Goal: Task Accomplishment & Management: Use online tool/utility

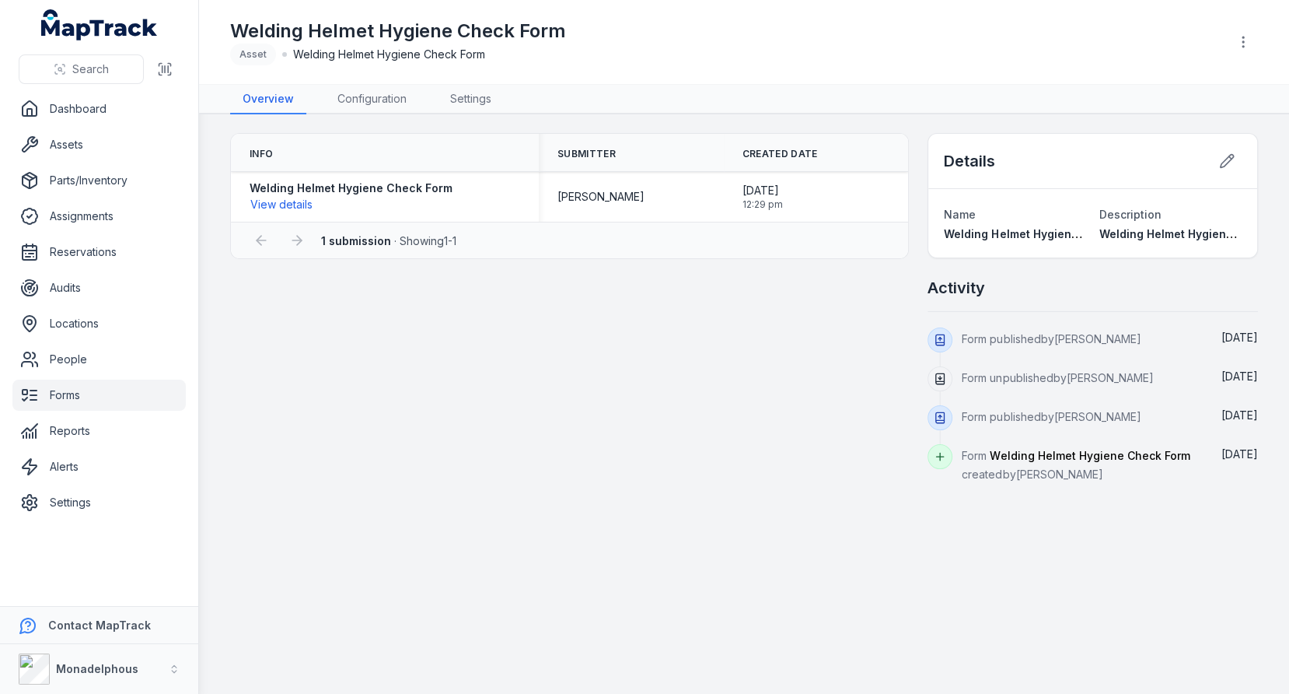
click at [114, 463] on link "Alerts" at bounding box center [98, 466] width 173 height 31
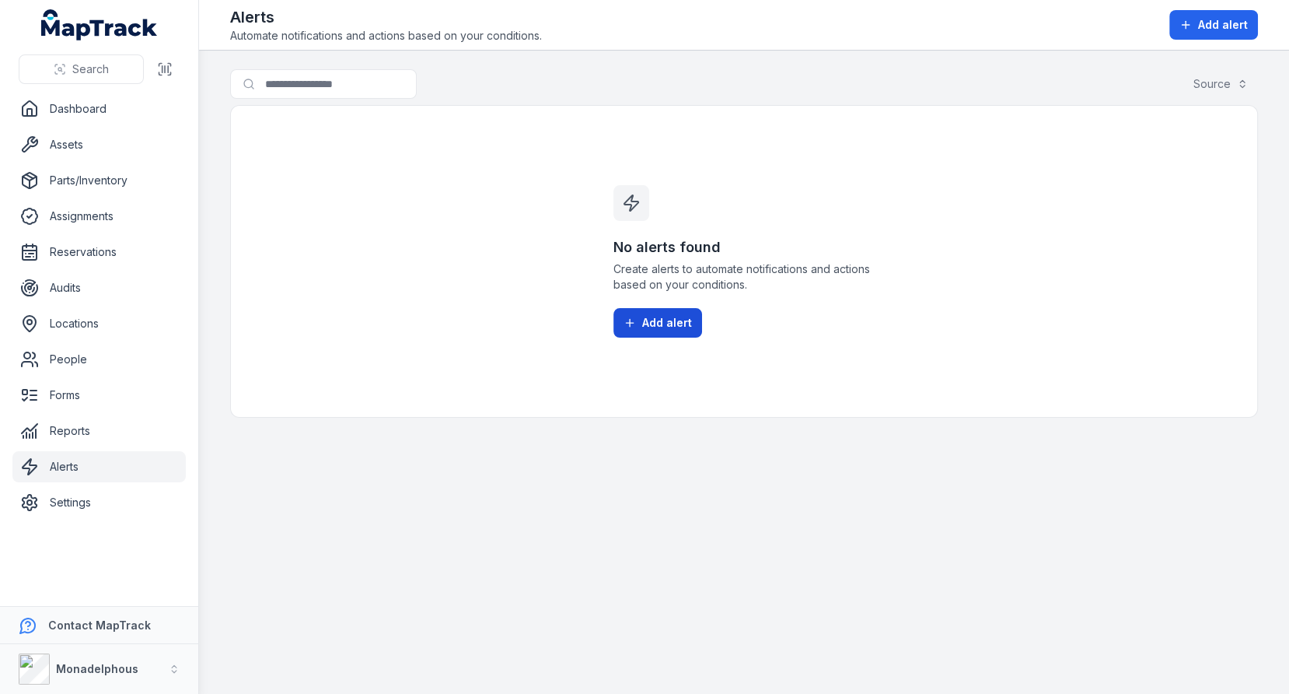
click at [655, 315] on span "Add alert" at bounding box center [667, 323] width 50 height 16
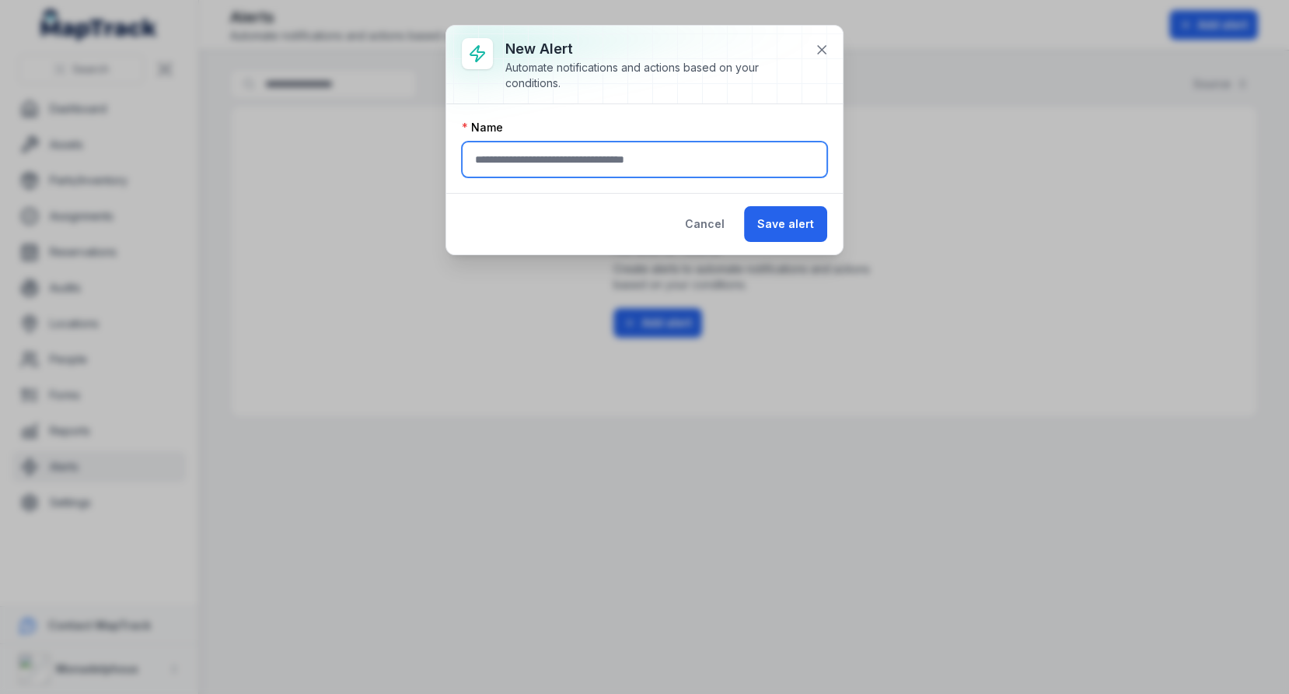
click at [522, 165] on input "text" at bounding box center [644, 159] width 365 height 36
type input "**********"
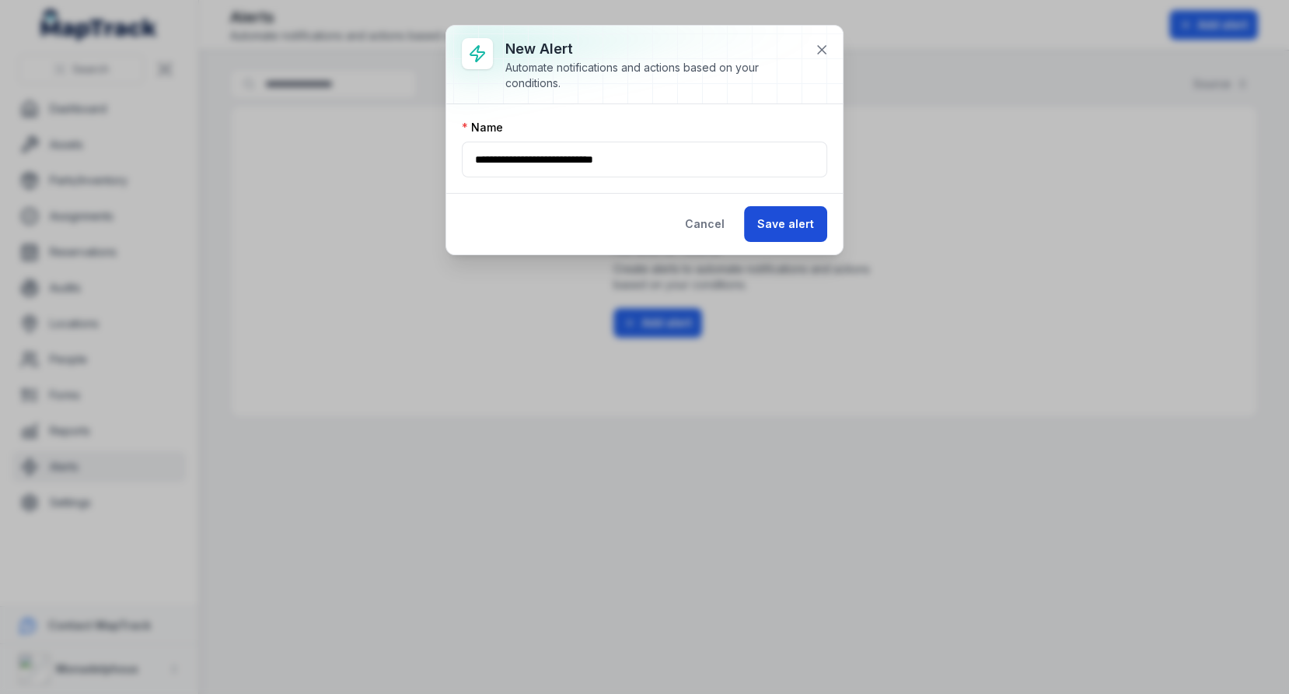
click at [760, 208] on button "Save alert" at bounding box center [785, 224] width 83 height 36
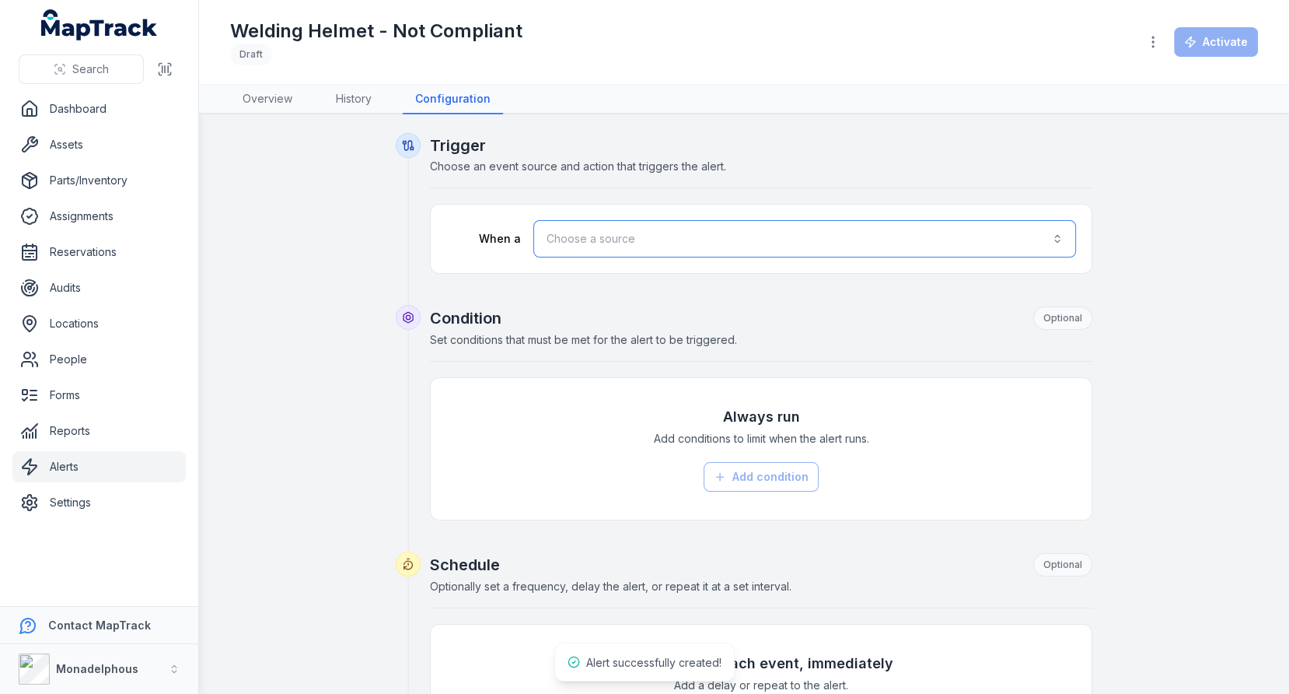
click at [595, 234] on button "Choose a source" at bounding box center [804, 238] width 543 height 37
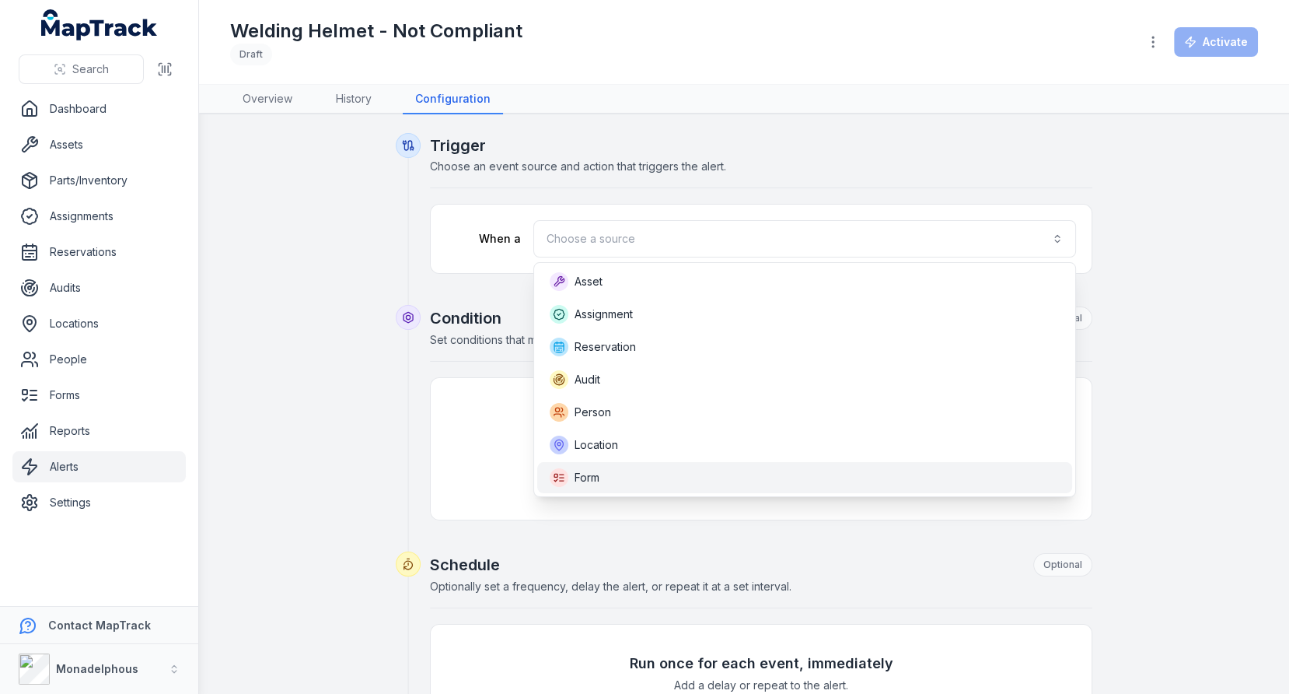
click at [641, 477] on div "Form" at bounding box center [805, 477] width 511 height 19
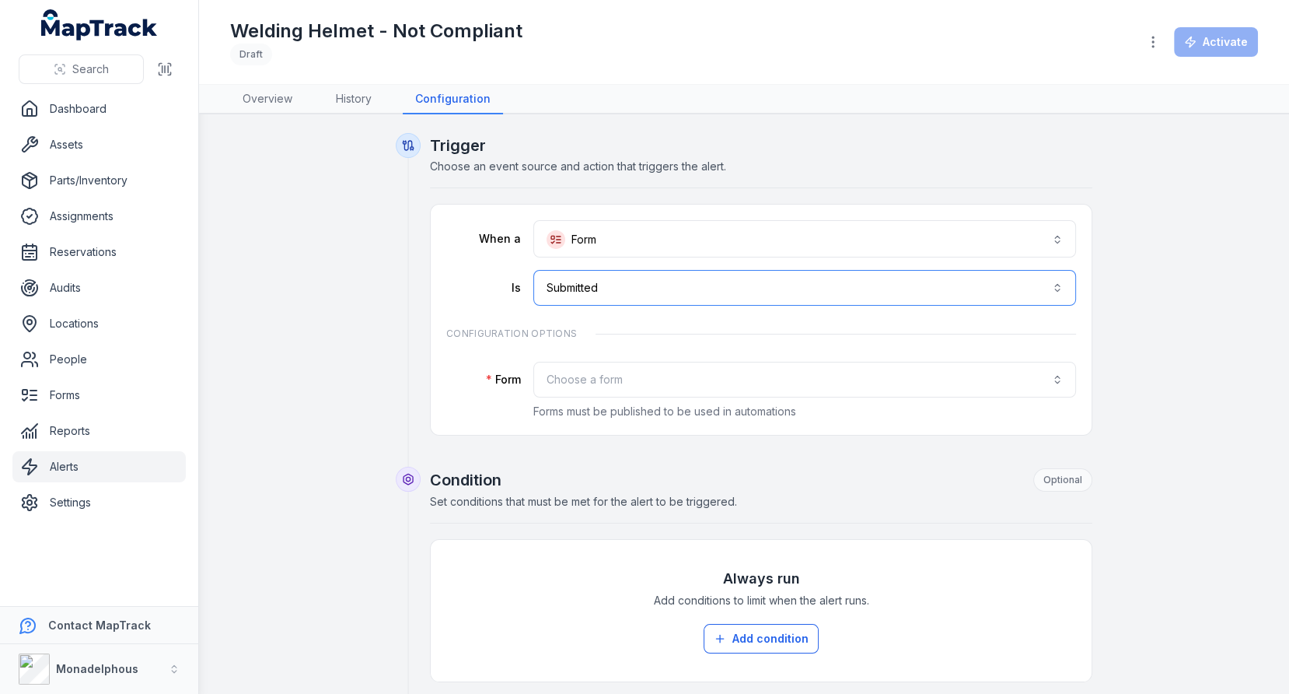
click at [685, 285] on button "**********" at bounding box center [804, 288] width 543 height 36
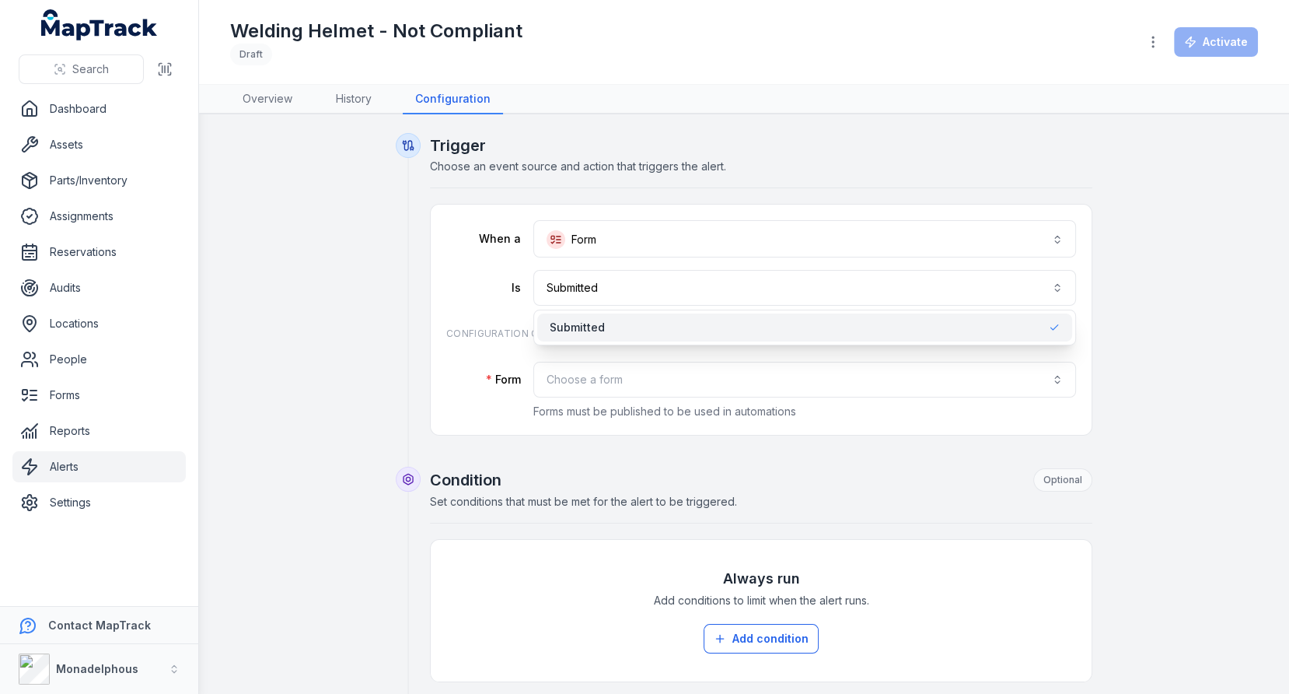
click at [431, 311] on div "**********" at bounding box center [761, 319] width 661 height 230
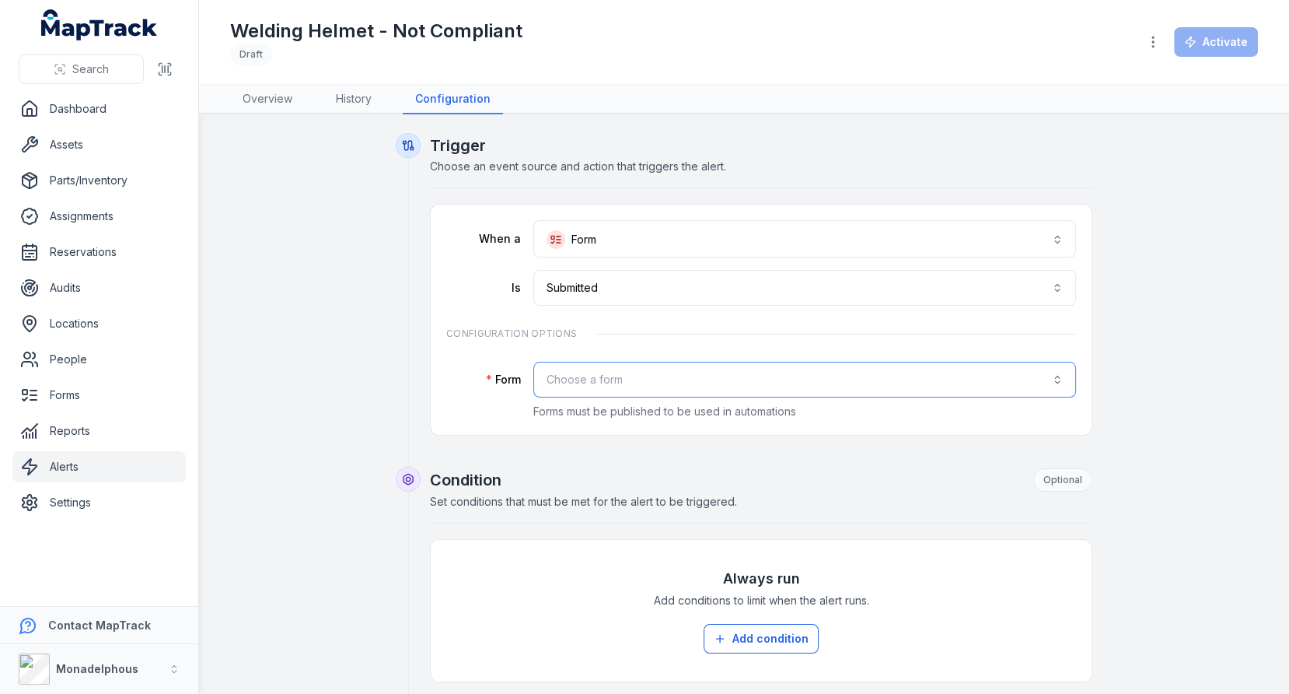
click at [611, 371] on button "Choose a form" at bounding box center [804, 380] width 543 height 36
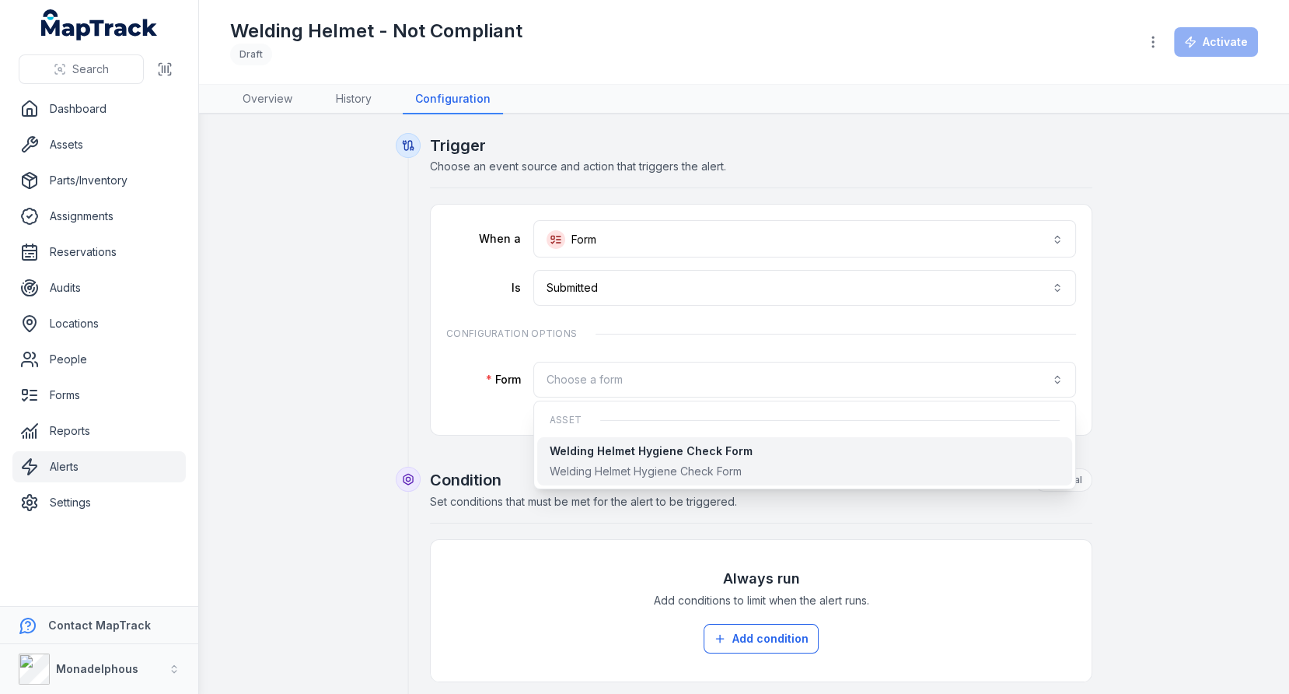
click at [652, 466] on div "Welding Helmet Hygiene Check Form" at bounding box center [651, 471] width 203 height 16
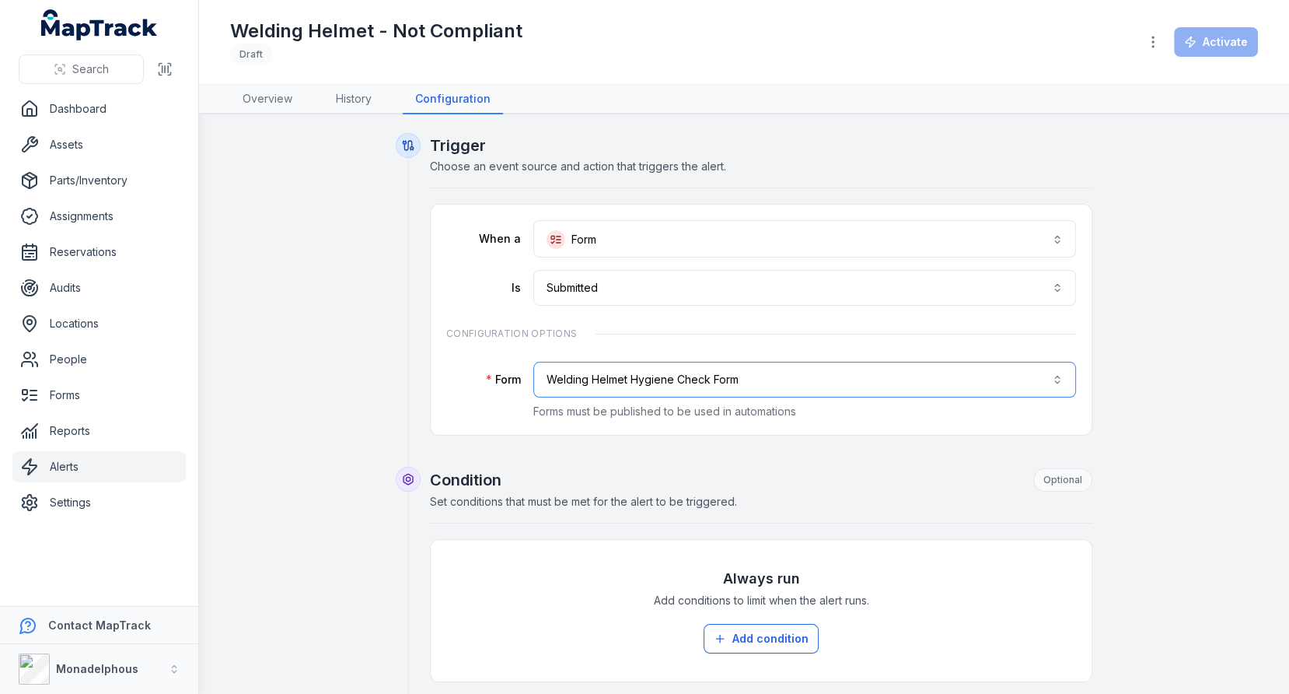
scroll to position [263, 0]
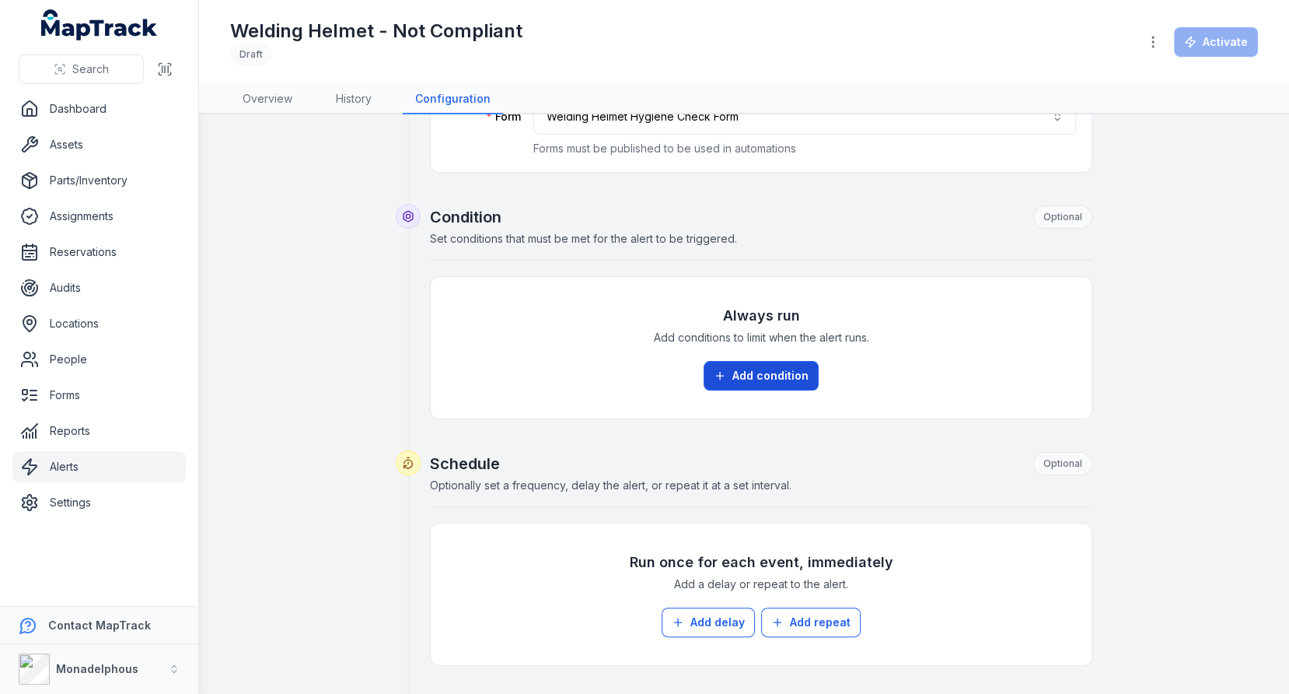
click at [749, 379] on button "Add condition" at bounding box center [761, 376] width 115 height 30
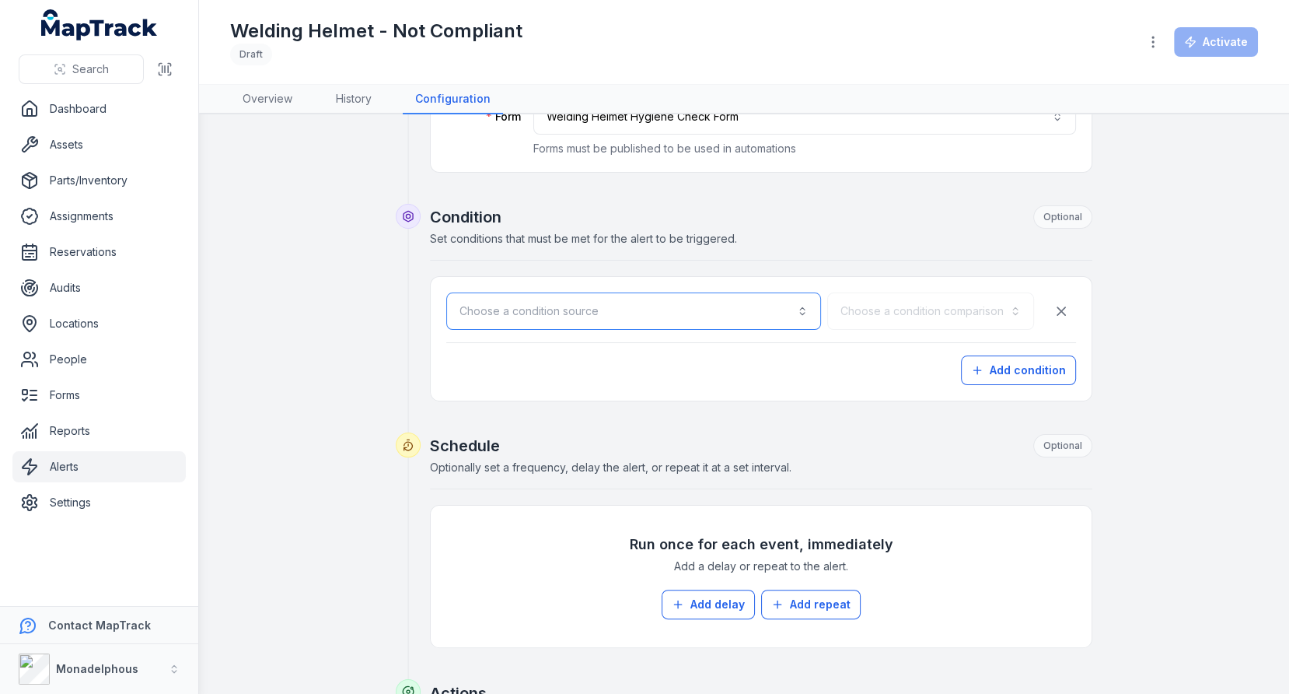
click at [714, 311] on button "Choose a condition source" at bounding box center [633, 310] width 375 height 37
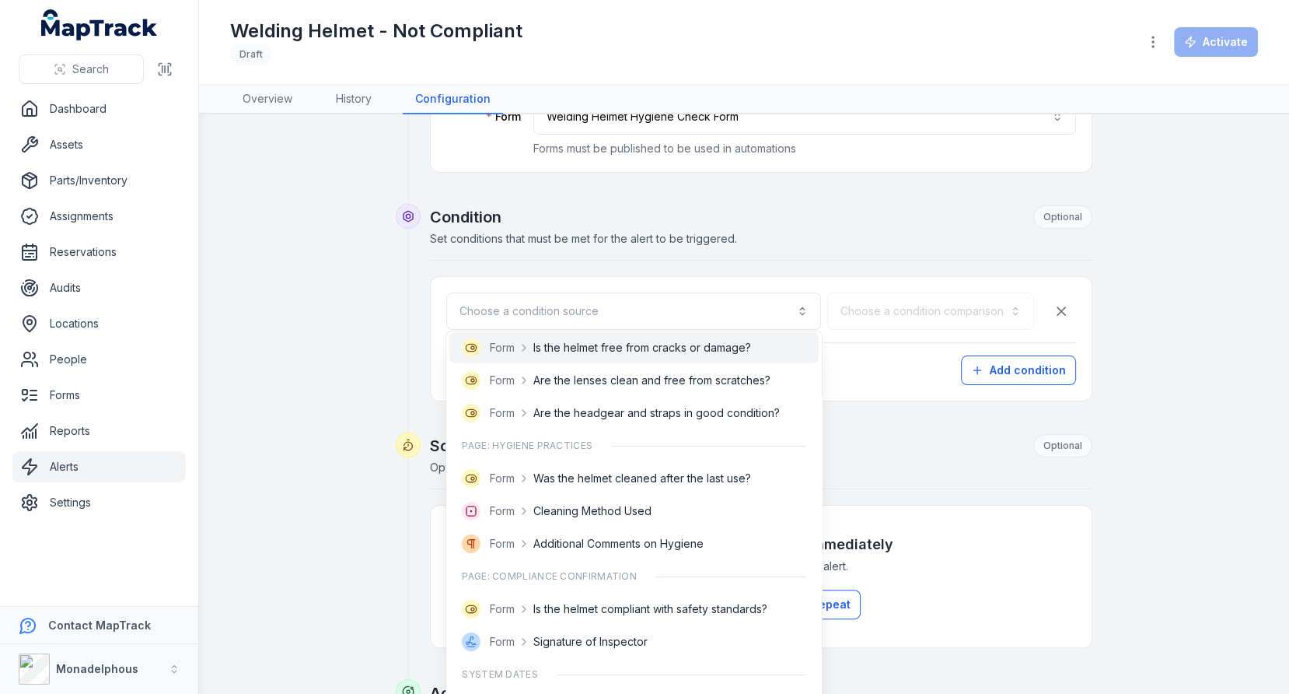
scroll to position [47, 0]
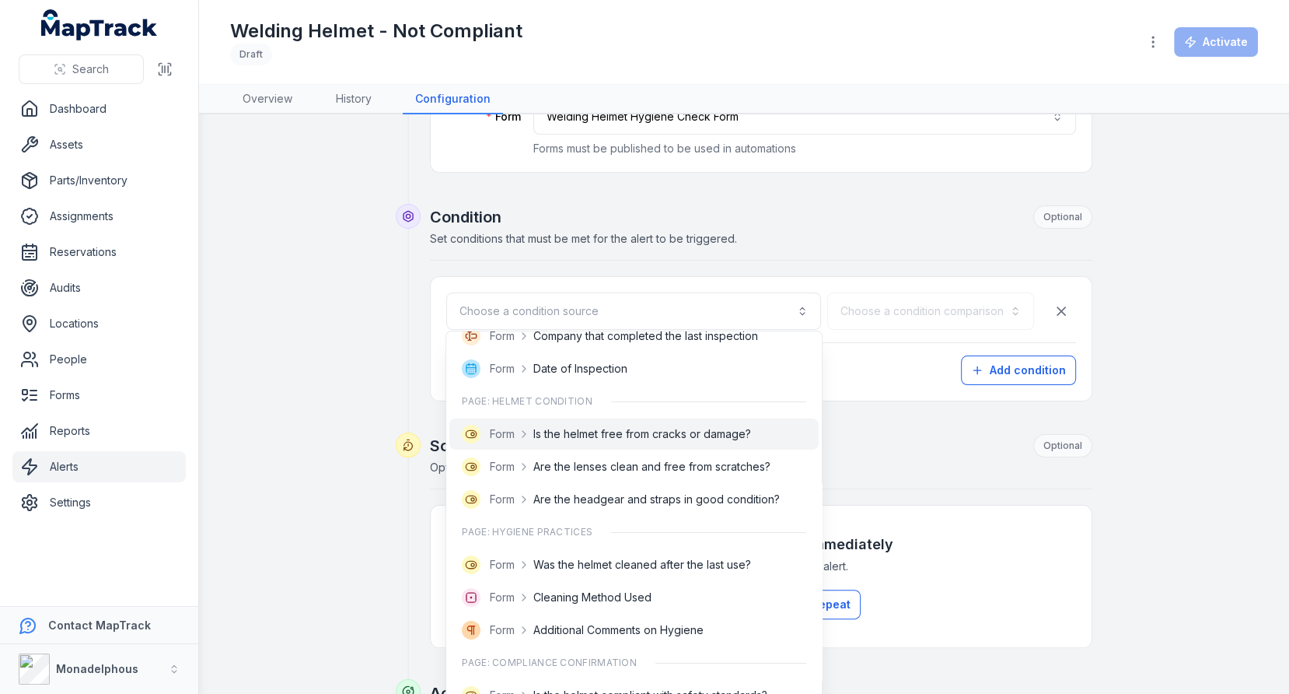
click at [646, 429] on span "Is the helmet free from cracks or damage?" at bounding box center [642, 434] width 218 height 16
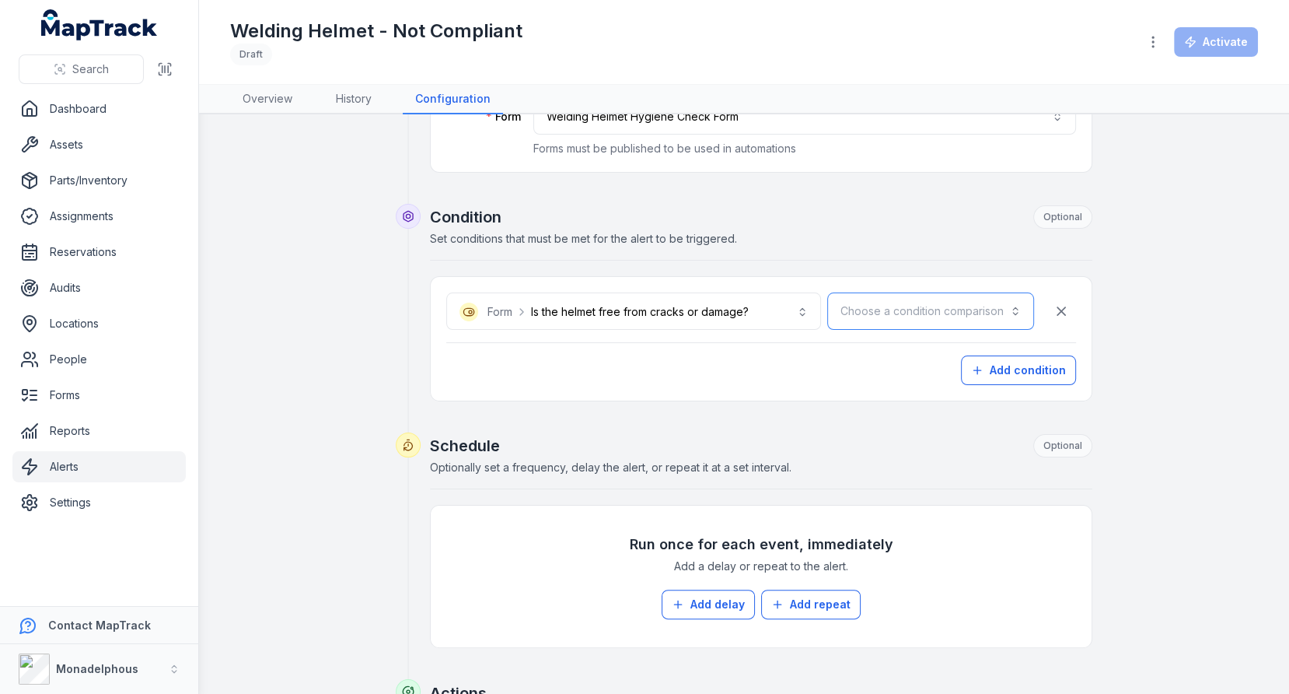
click at [871, 316] on button "Choose a condition comparison" at bounding box center [930, 310] width 207 height 37
click at [934, 360] on div "Is" at bounding box center [968, 348] width 131 height 28
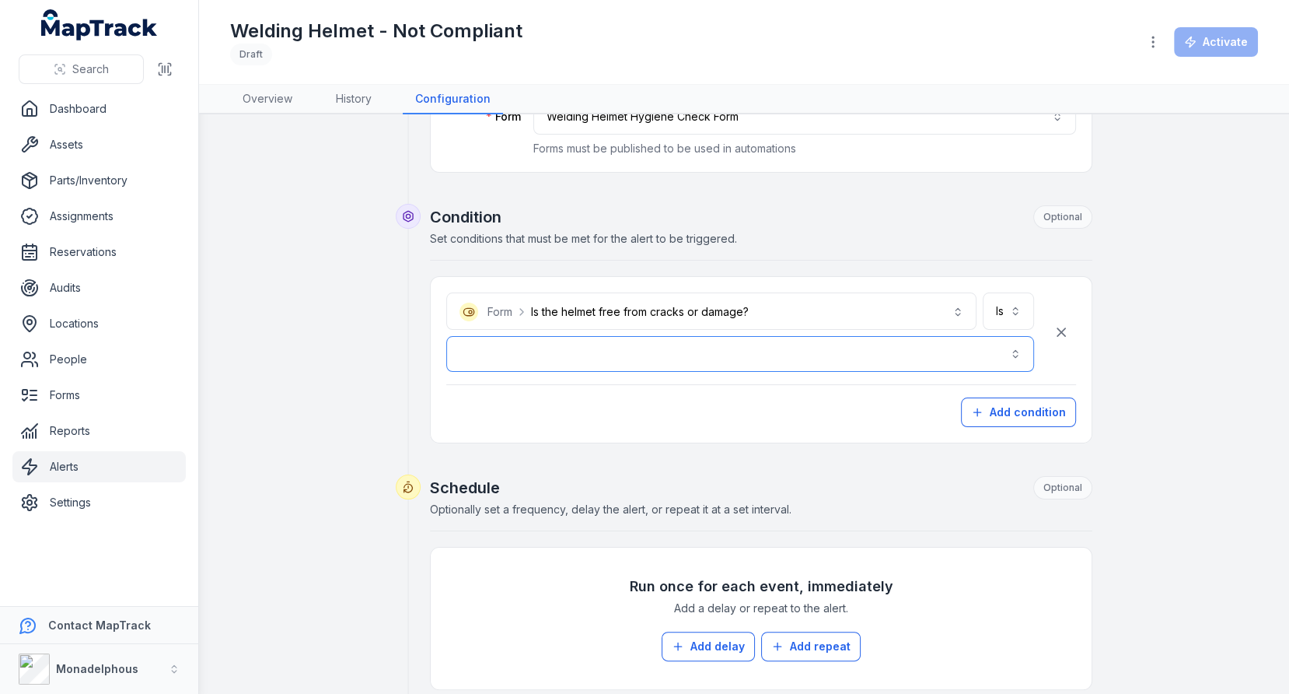
click at [758, 360] on button "button" at bounding box center [740, 354] width 588 height 36
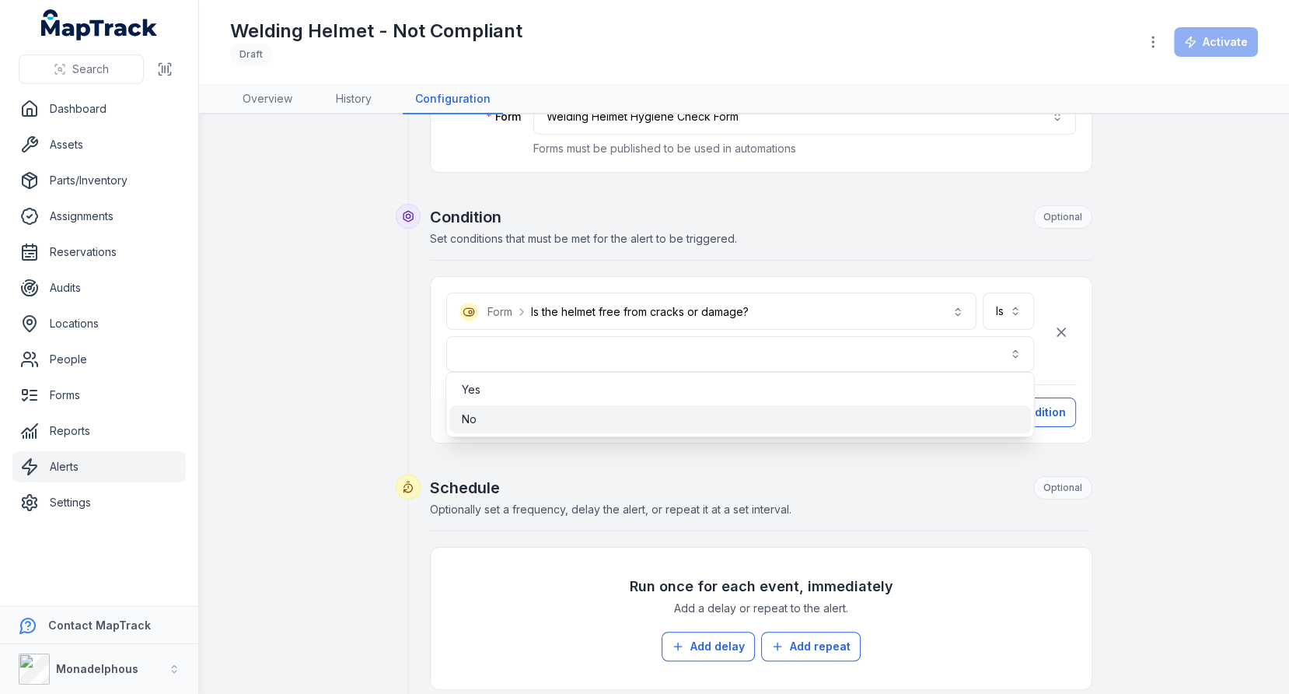
click at [659, 415] on div "No" at bounding box center [740, 419] width 557 height 16
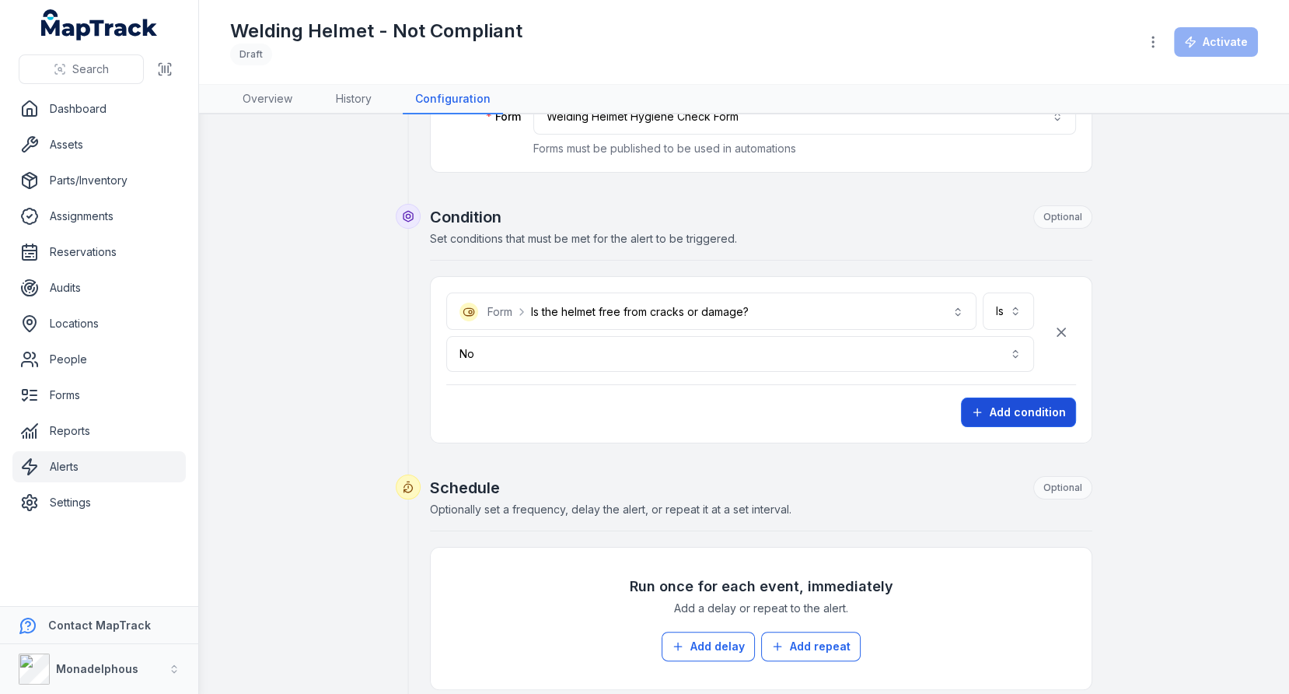
click at [1009, 397] on button "Add condition" at bounding box center [1018, 412] width 115 height 30
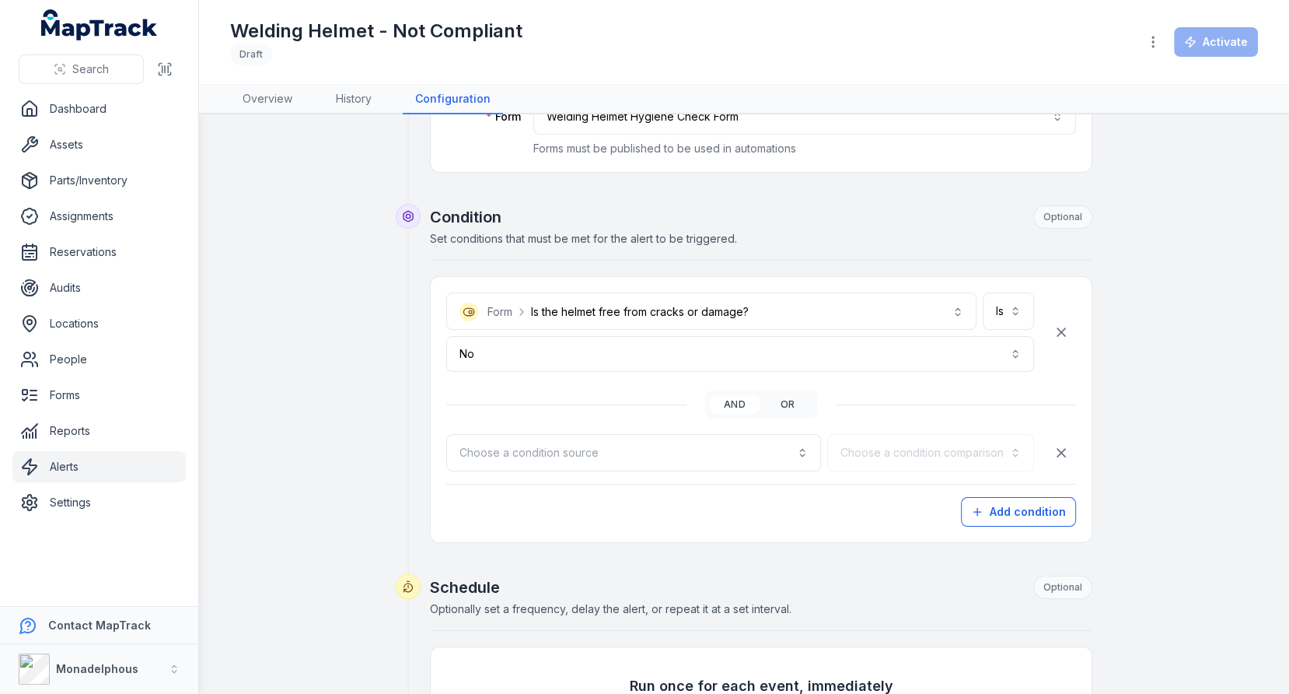
click at [780, 404] on button "or" at bounding box center [788, 404] width 50 height 19
click at [777, 440] on button "Choose a condition source" at bounding box center [633, 452] width 375 height 37
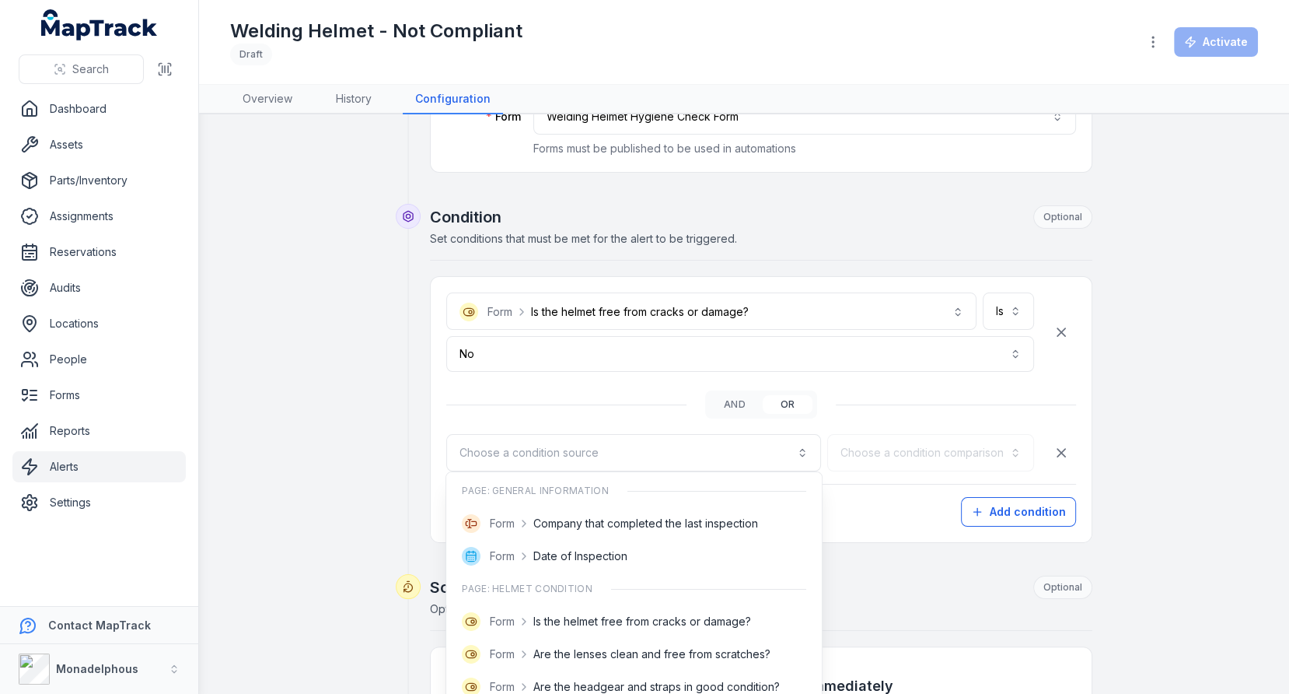
scroll to position [70, 0]
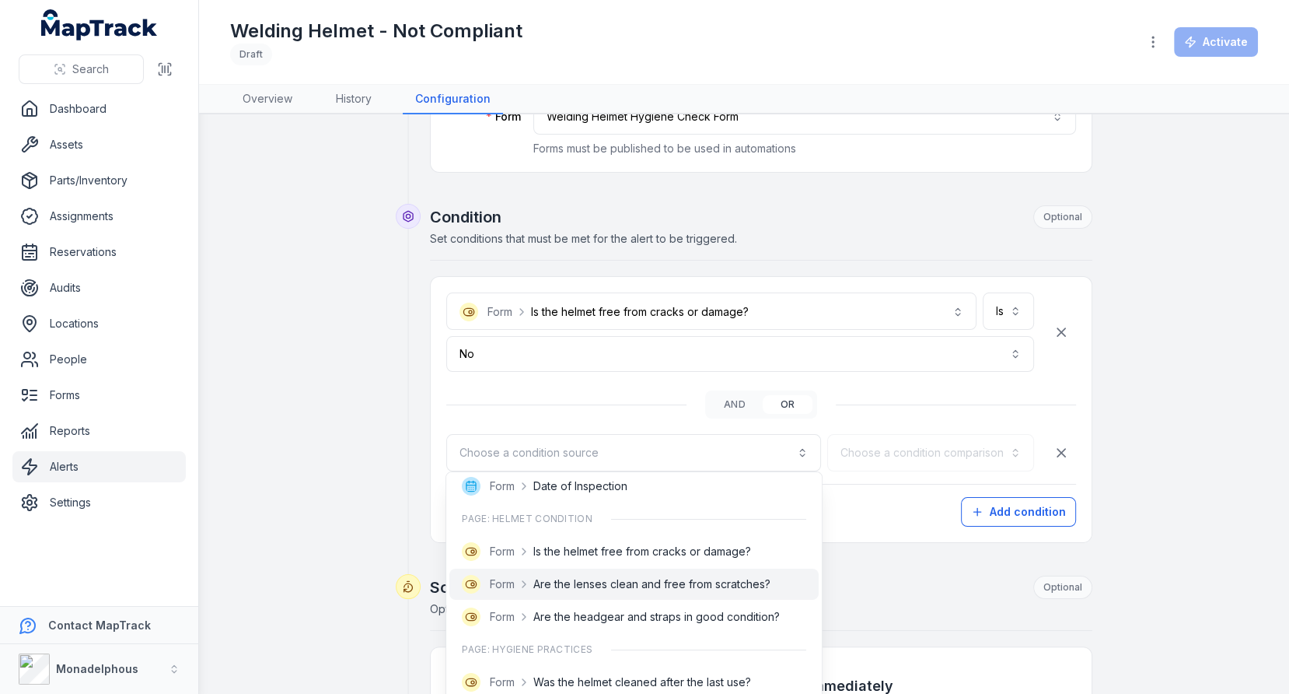
click at [707, 591] on span "Are the lenses clean and free from scratches?" at bounding box center [651, 584] width 237 height 16
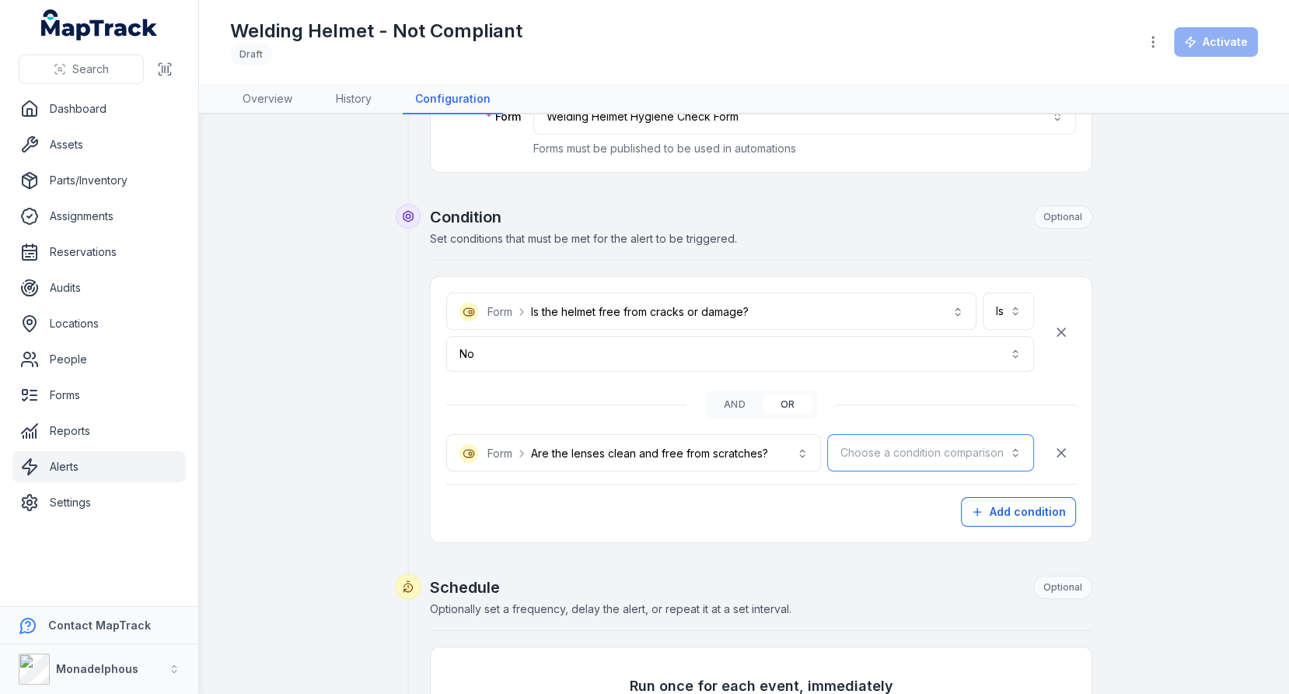
click at [903, 449] on button "Choose a condition comparison" at bounding box center [930, 452] width 207 height 37
click at [913, 491] on div "Is" at bounding box center [968, 489] width 131 height 28
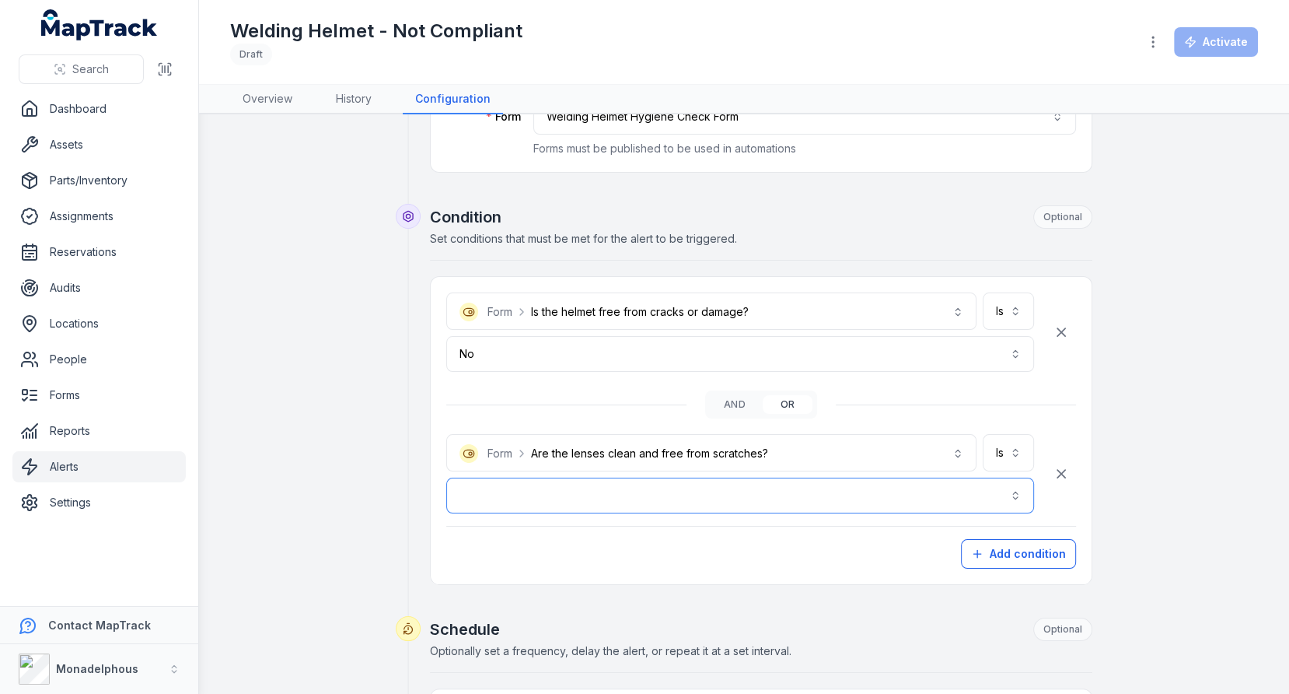
click at [835, 492] on button "button" at bounding box center [740, 495] width 588 height 36
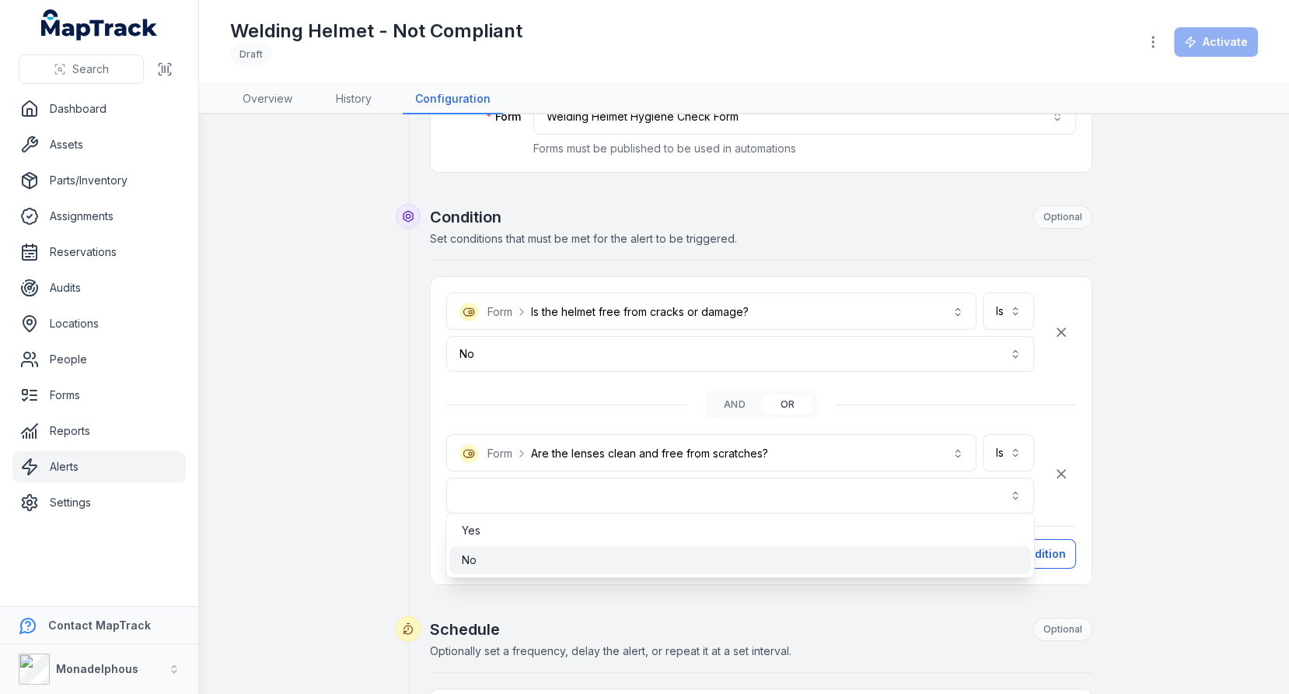
click at [703, 556] on div "No" at bounding box center [740, 560] width 557 height 16
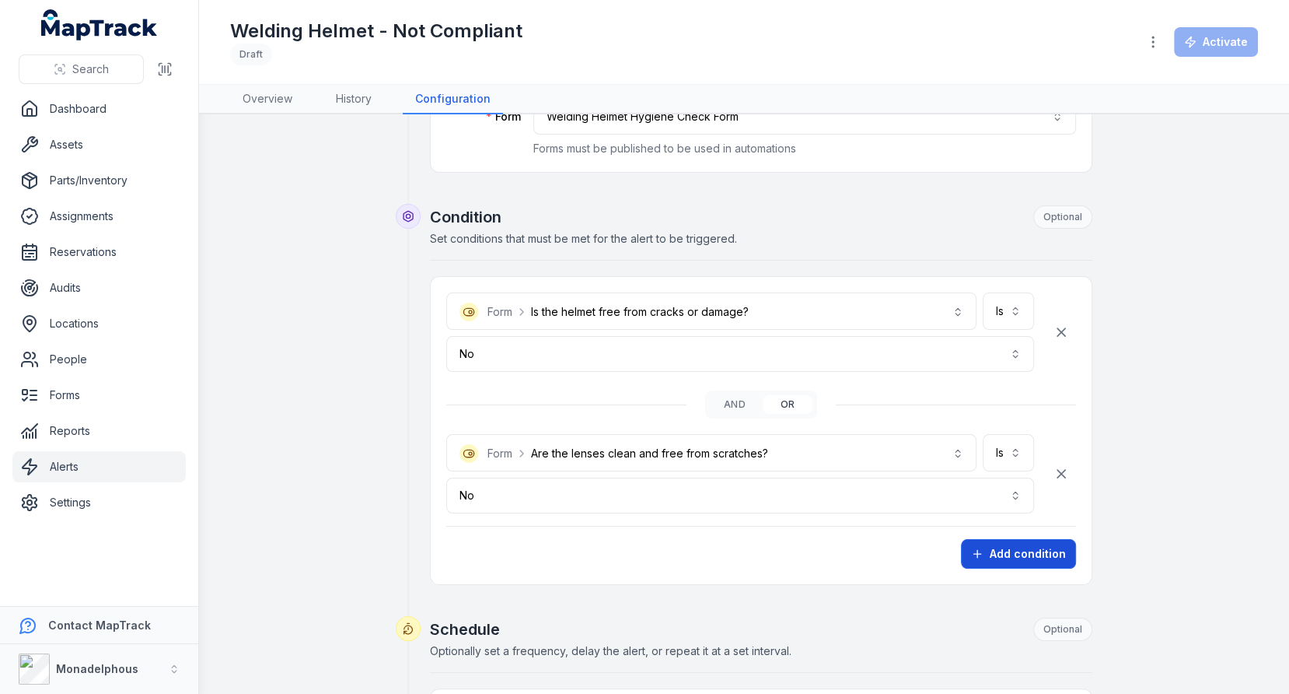
click at [1068, 543] on button "Add condition" at bounding box center [1018, 554] width 115 height 30
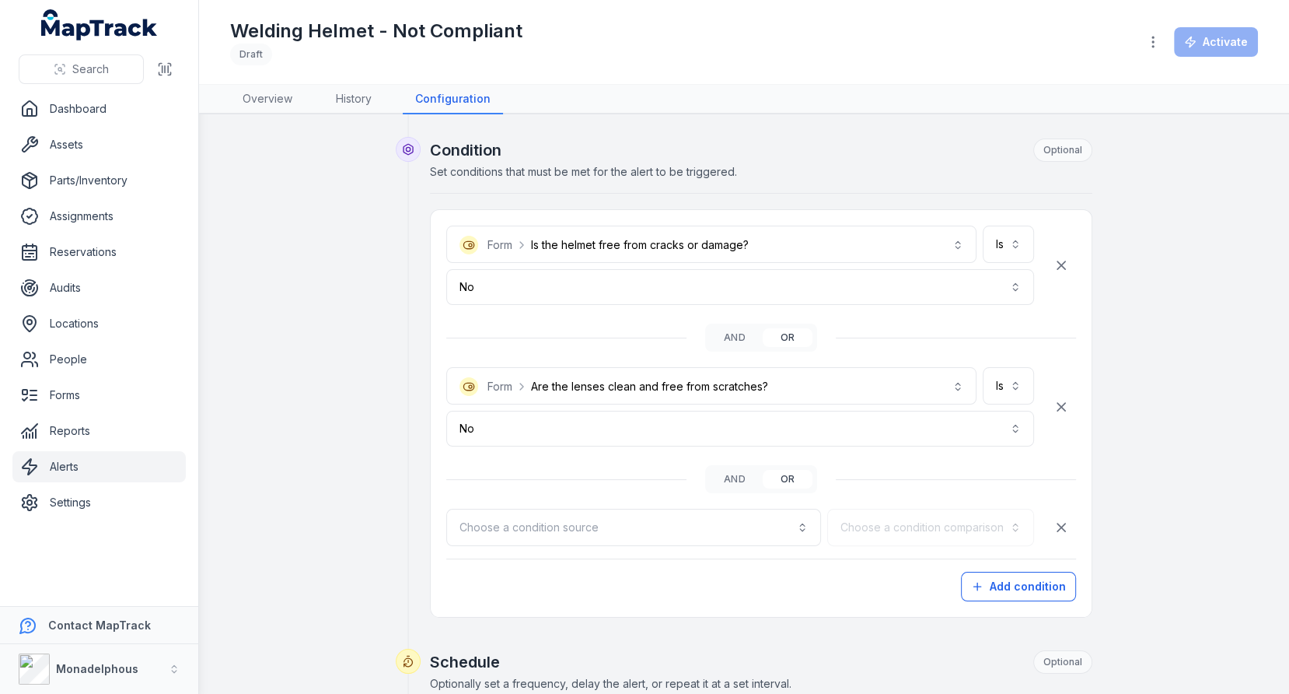
scroll to position [421, 0]
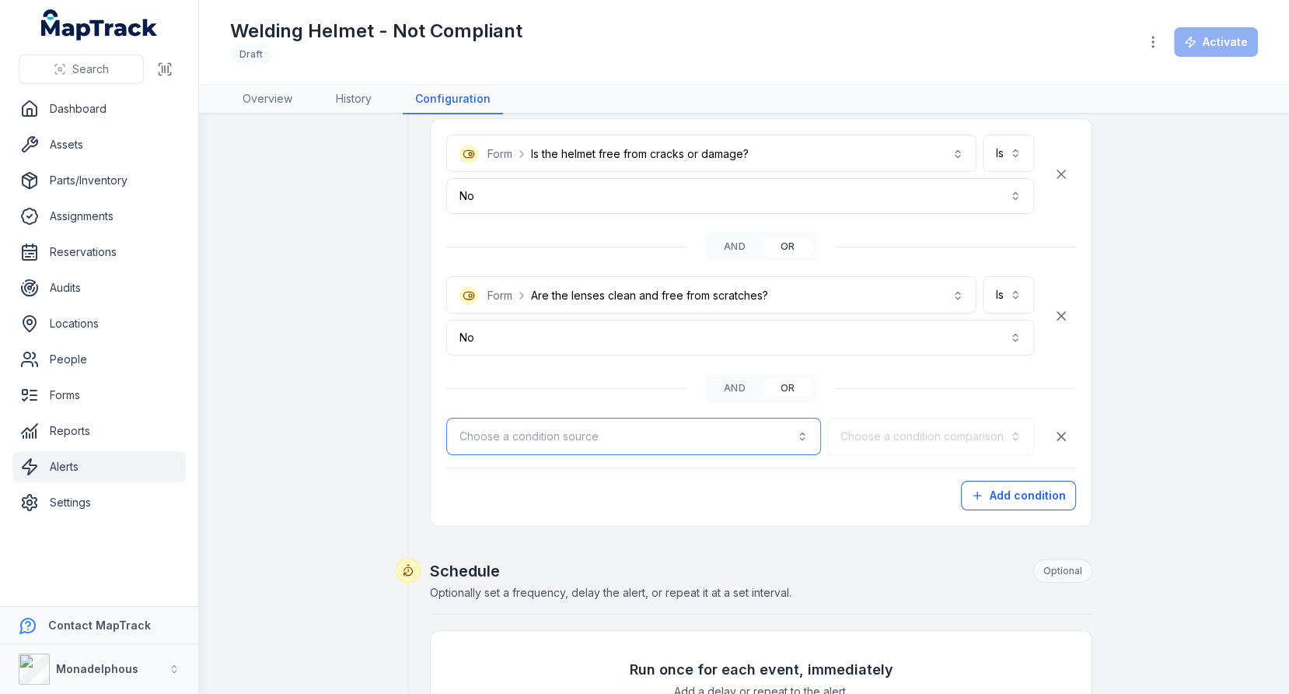
click at [742, 424] on button "Choose a condition source" at bounding box center [633, 436] width 375 height 37
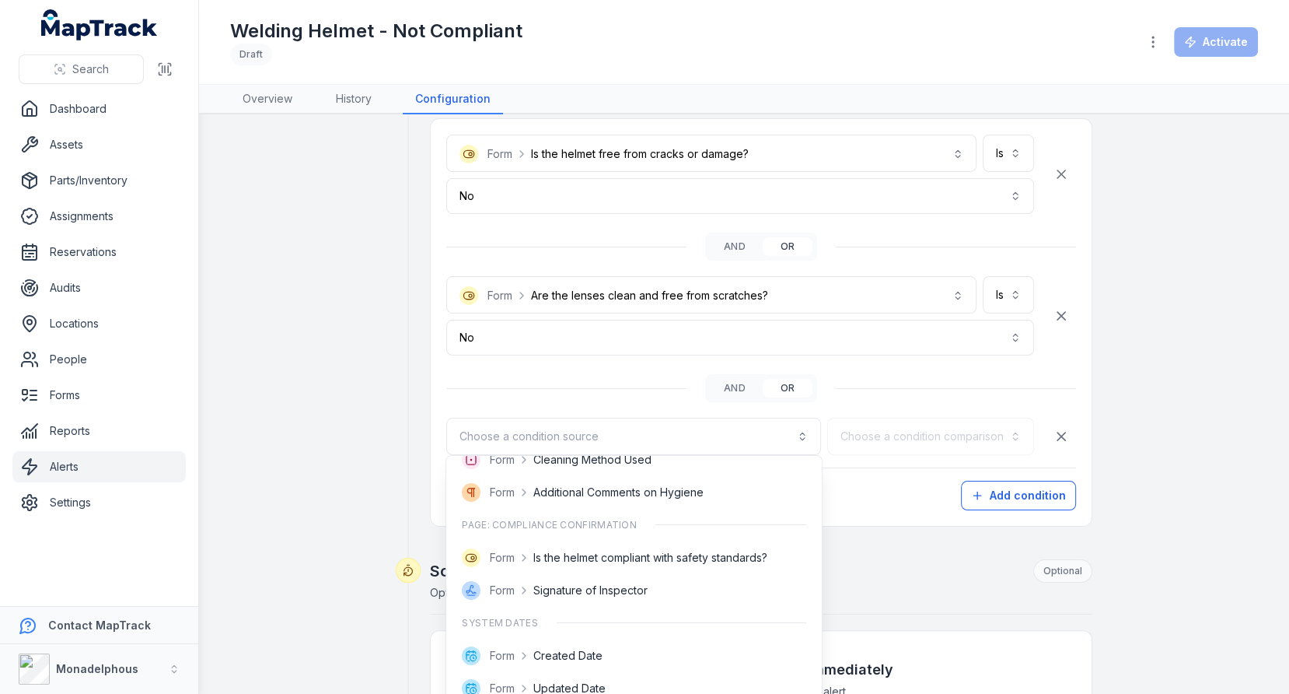
scroll to position [315, 0]
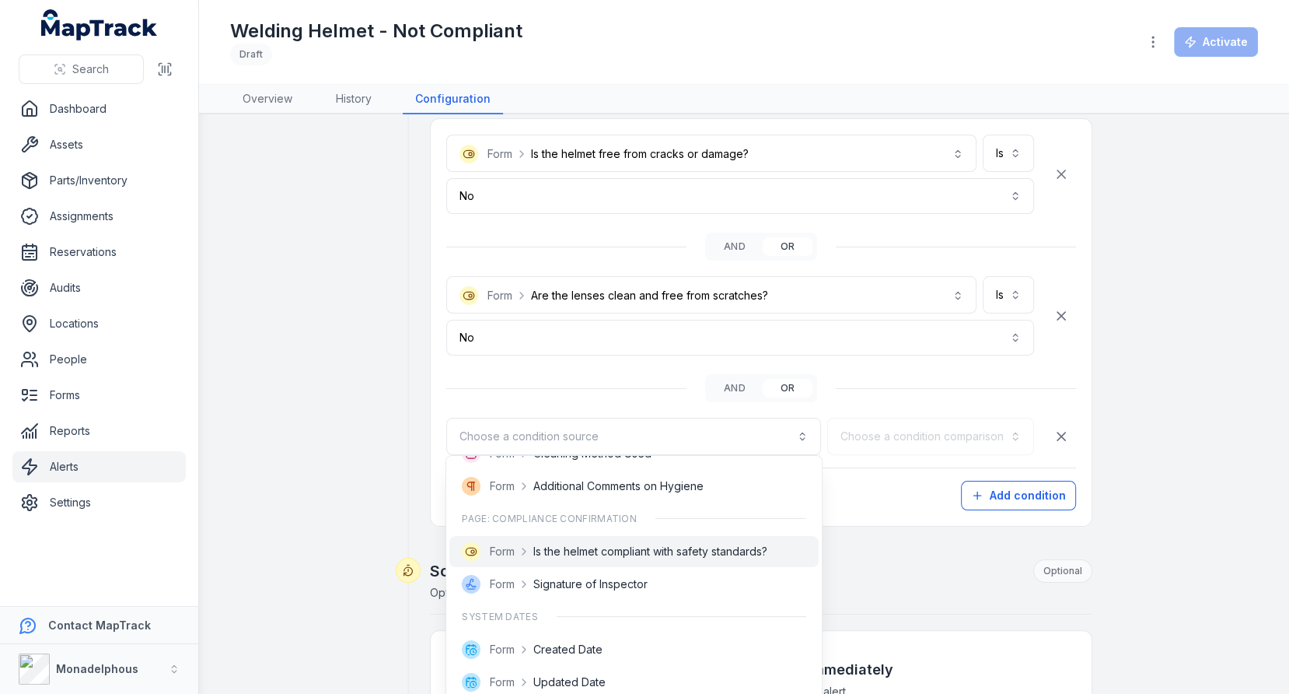
click at [656, 550] on span "Is the helmet compliant with safety standards?" at bounding box center [650, 551] width 234 height 16
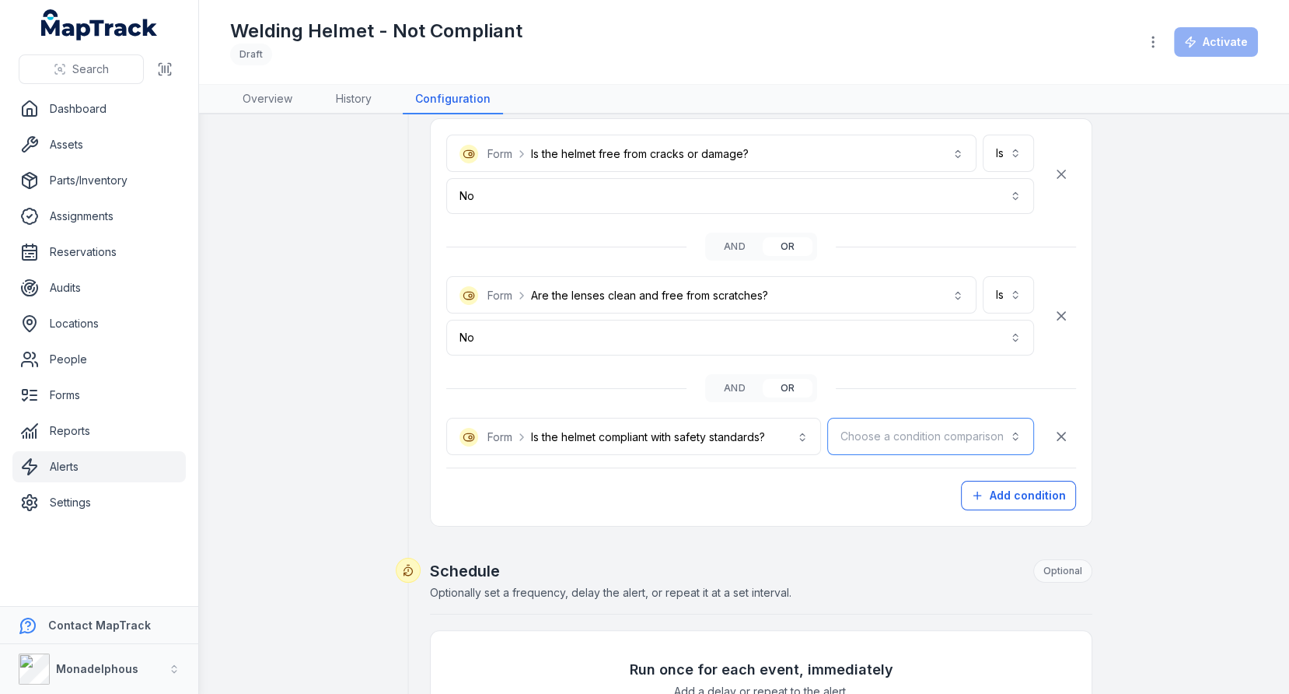
click at [868, 424] on button "Choose a condition comparison" at bounding box center [930, 436] width 207 height 37
click at [913, 476] on div "Is" at bounding box center [968, 473] width 131 height 28
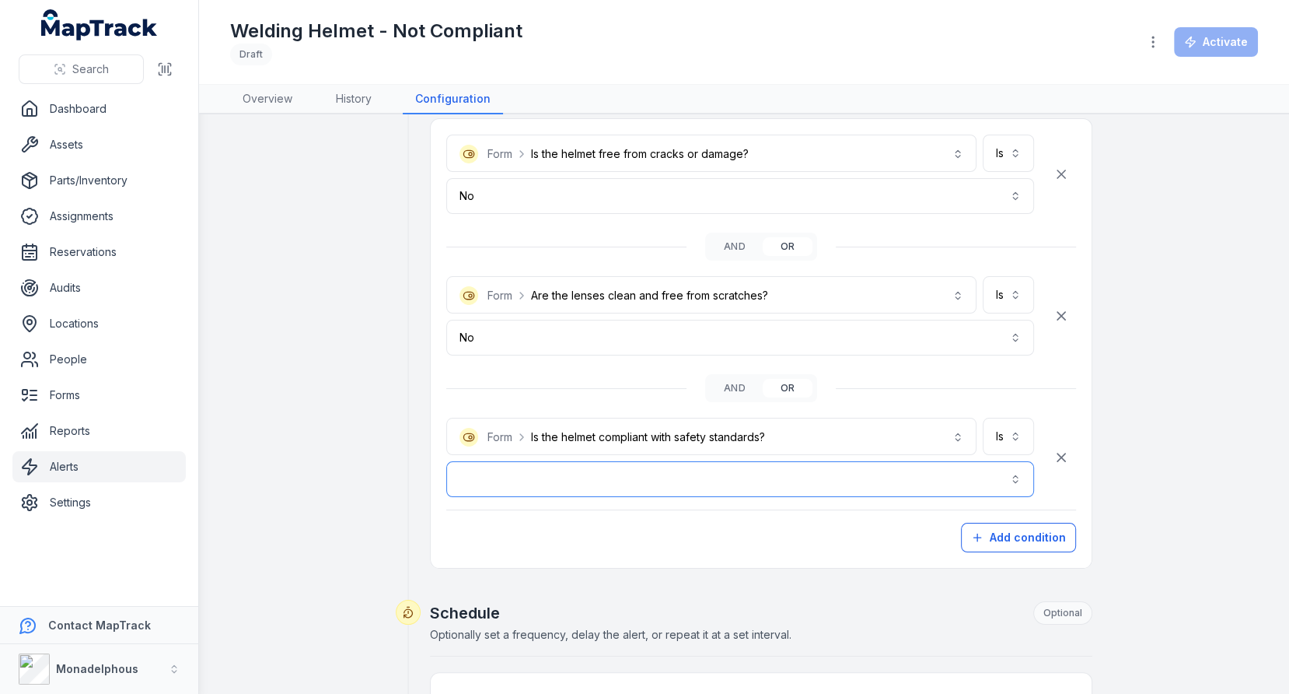
click at [828, 476] on button "button" at bounding box center [740, 479] width 588 height 36
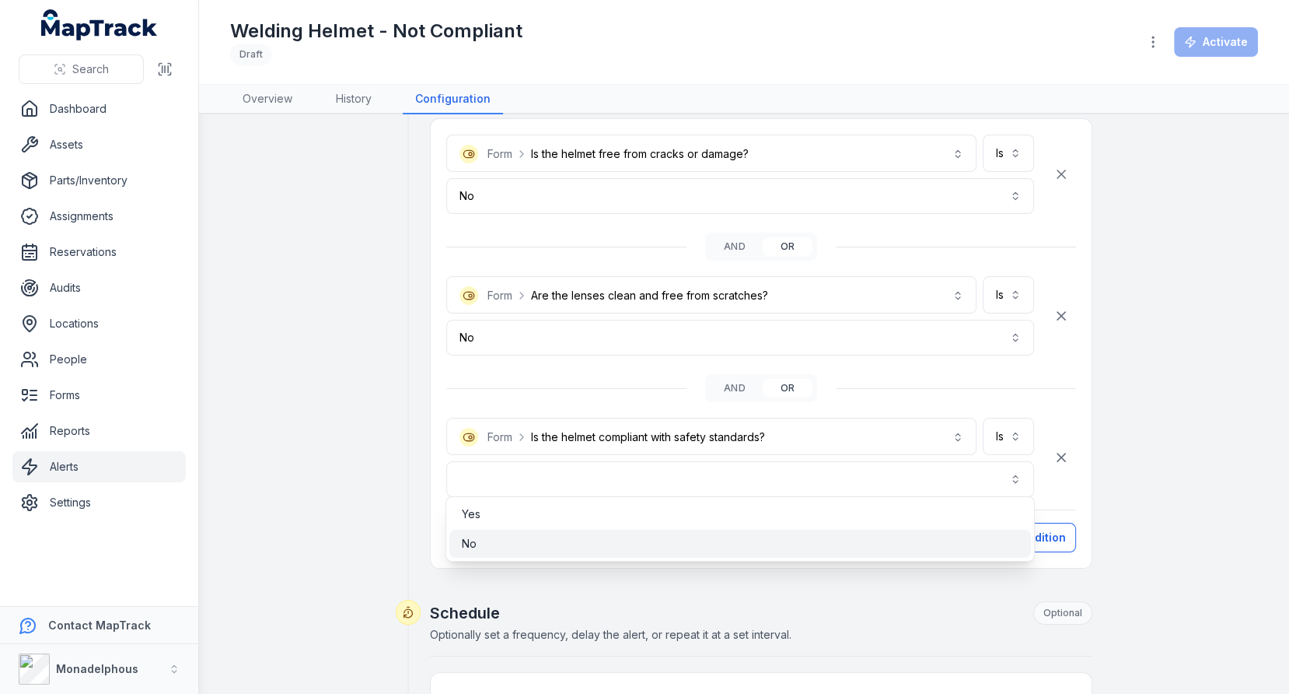
click at [765, 536] on div "No" at bounding box center [740, 544] width 557 height 16
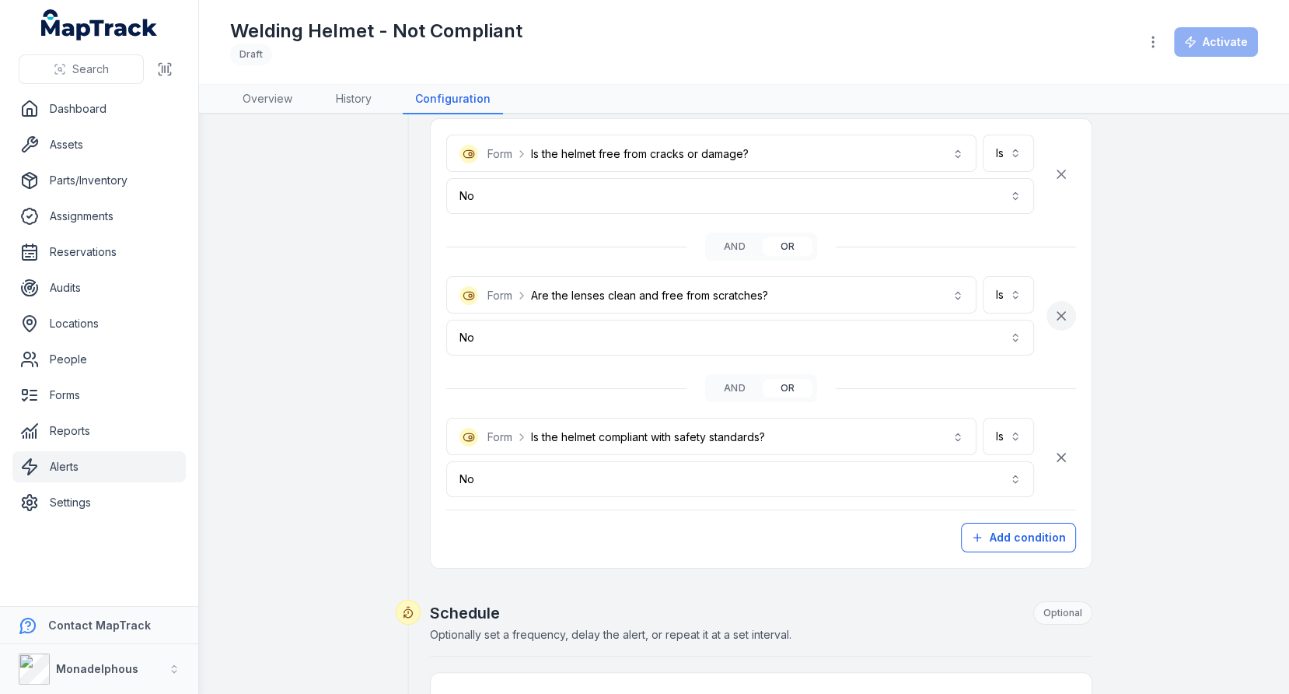
click at [1072, 313] on button "button" at bounding box center [1061, 316] width 30 height 30
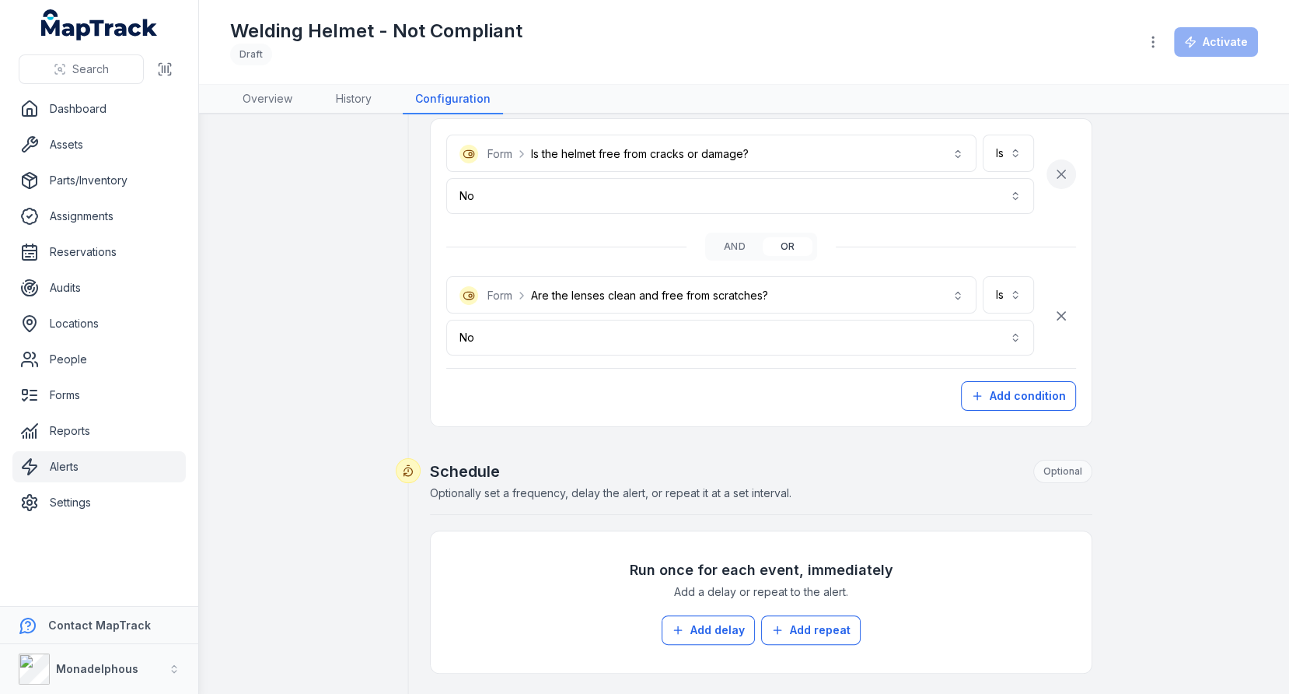
click at [1071, 170] on button "button" at bounding box center [1061, 174] width 30 height 30
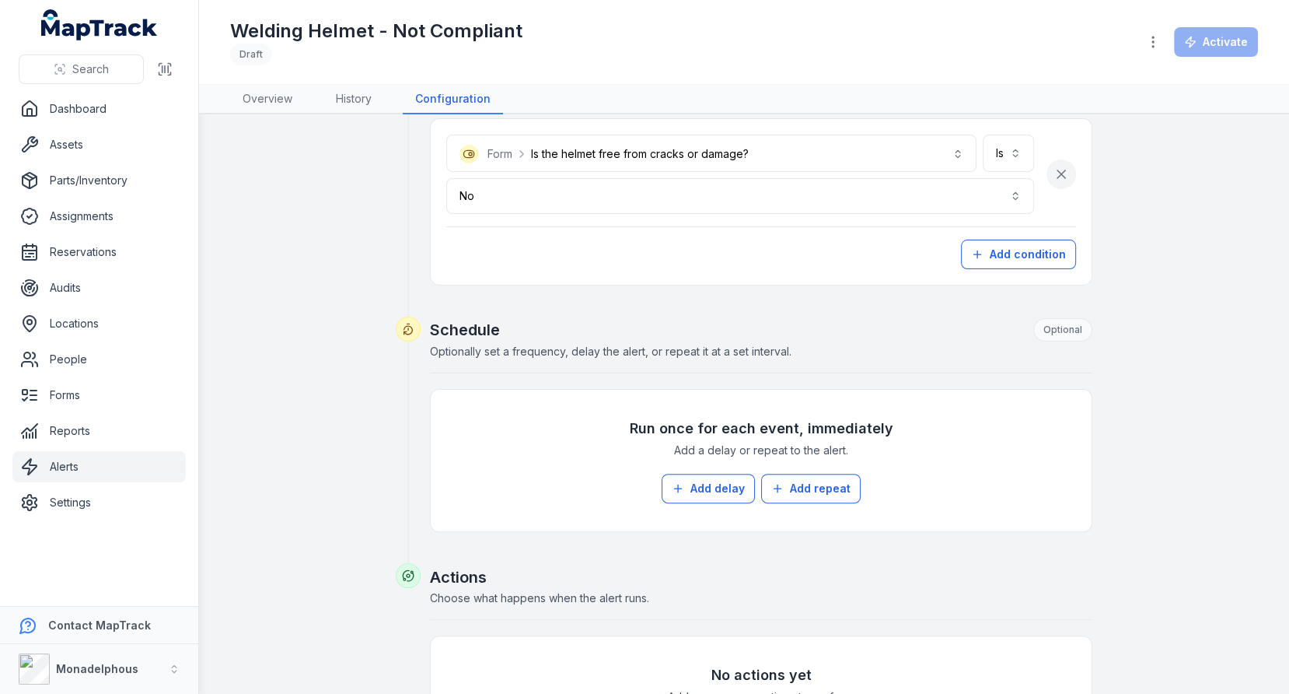
click at [1070, 170] on button "button" at bounding box center [1061, 174] width 30 height 30
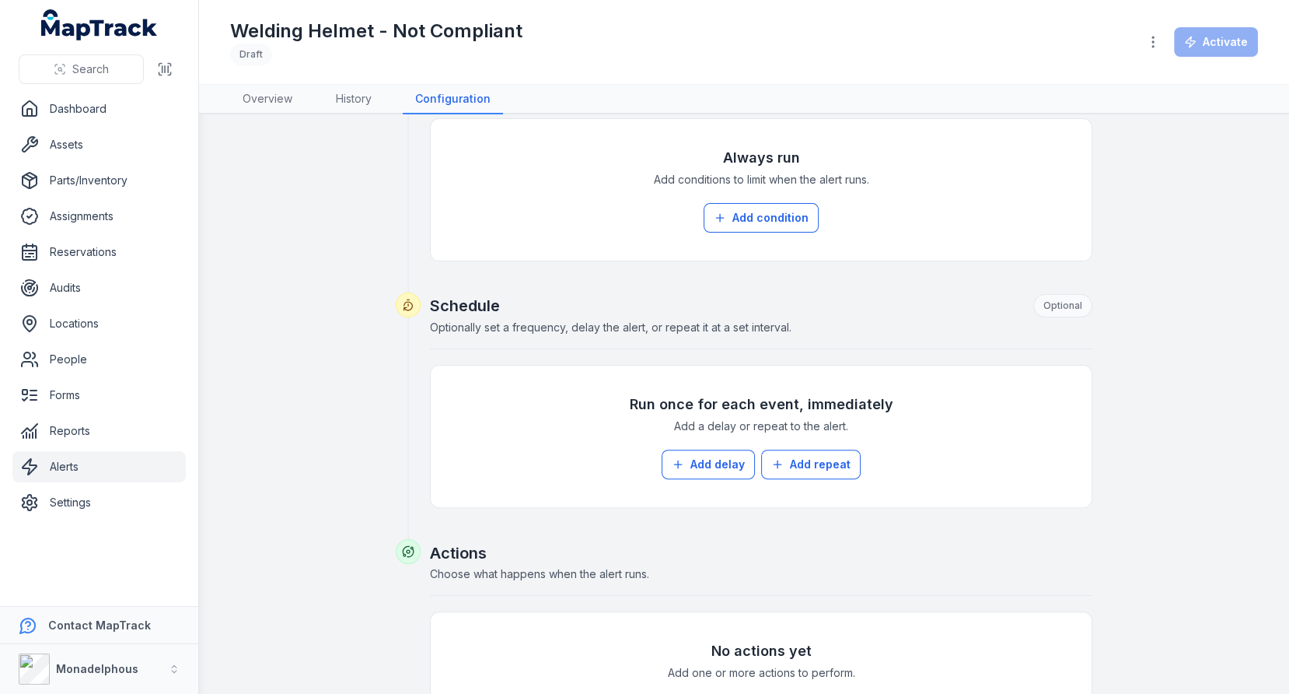
scroll to position [292, 0]
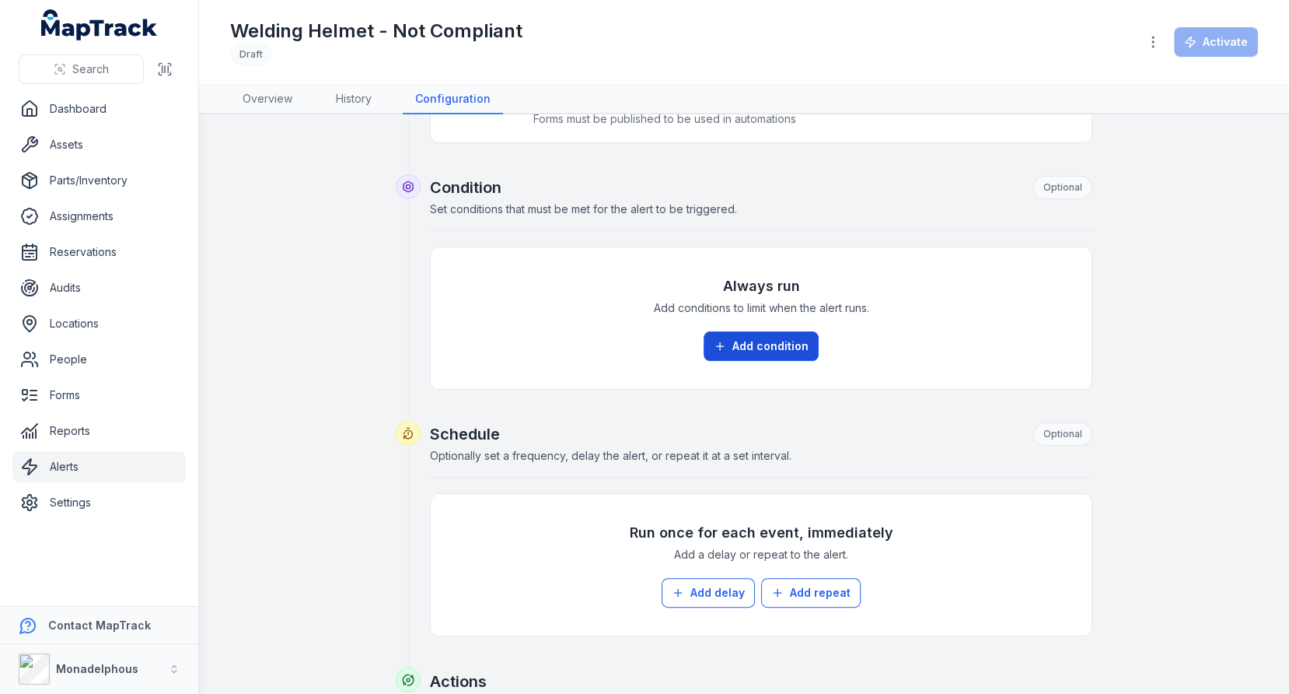
click at [781, 337] on button "Add condition" at bounding box center [761, 346] width 115 height 30
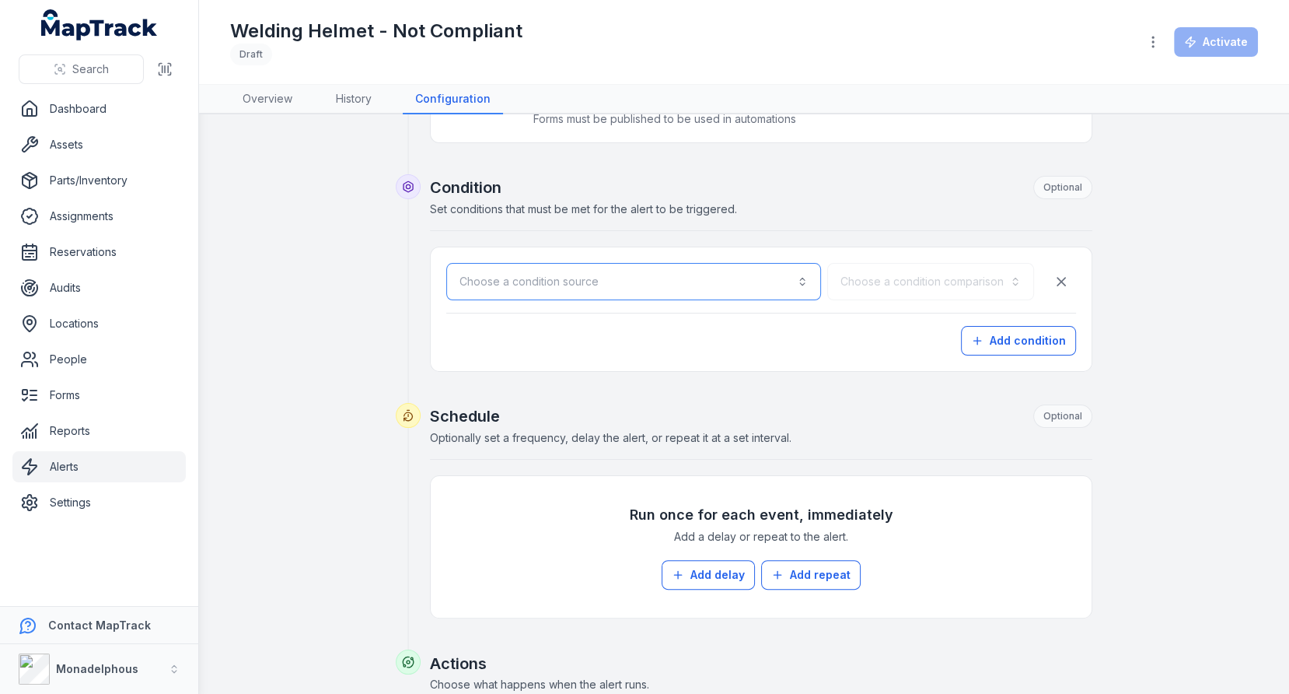
click at [753, 291] on button "Choose a condition source" at bounding box center [633, 281] width 375 height 37
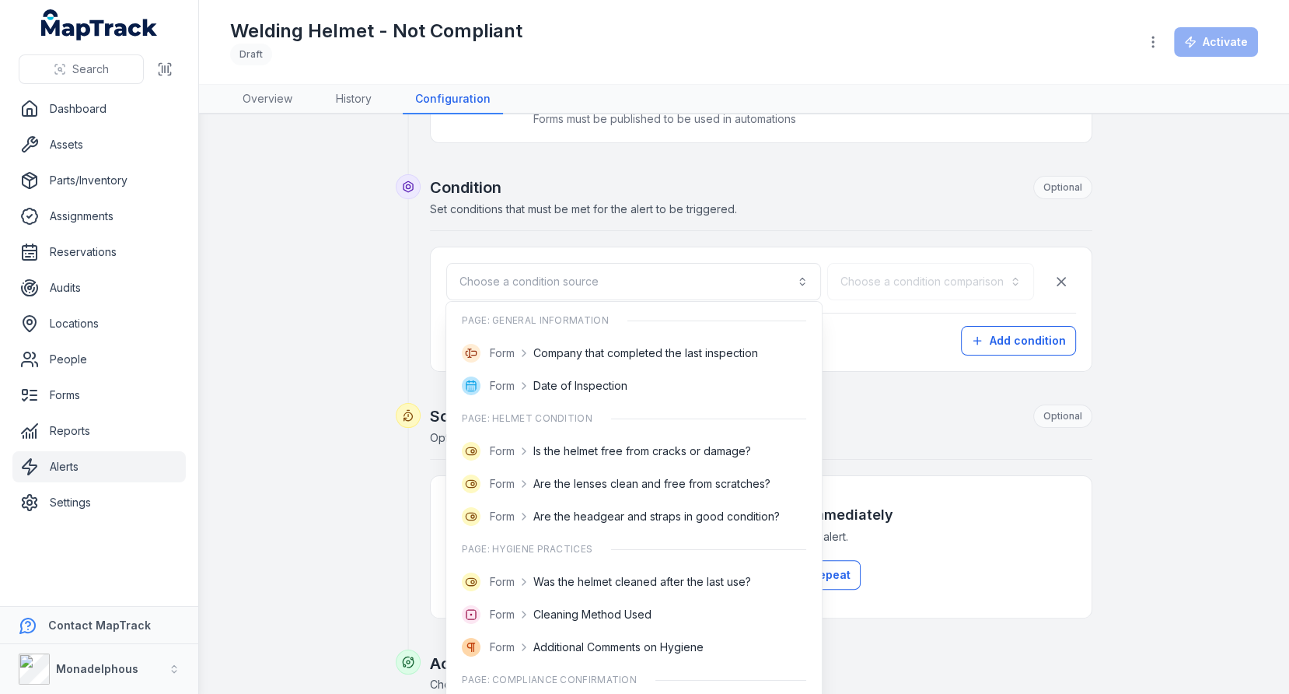
scroll to position [161, 0]
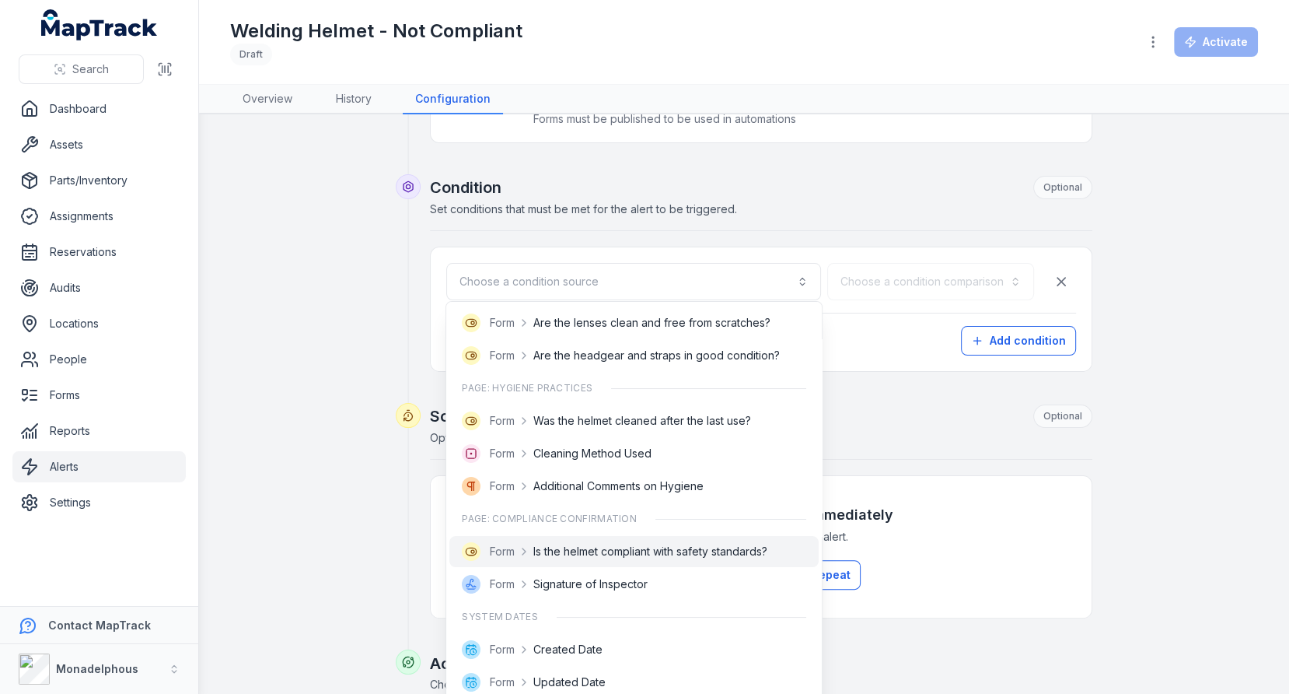
click at [619, 550] on span "Is the helmet compliant with safety standards?" at bounding box center [650, 551] width 234 height 16
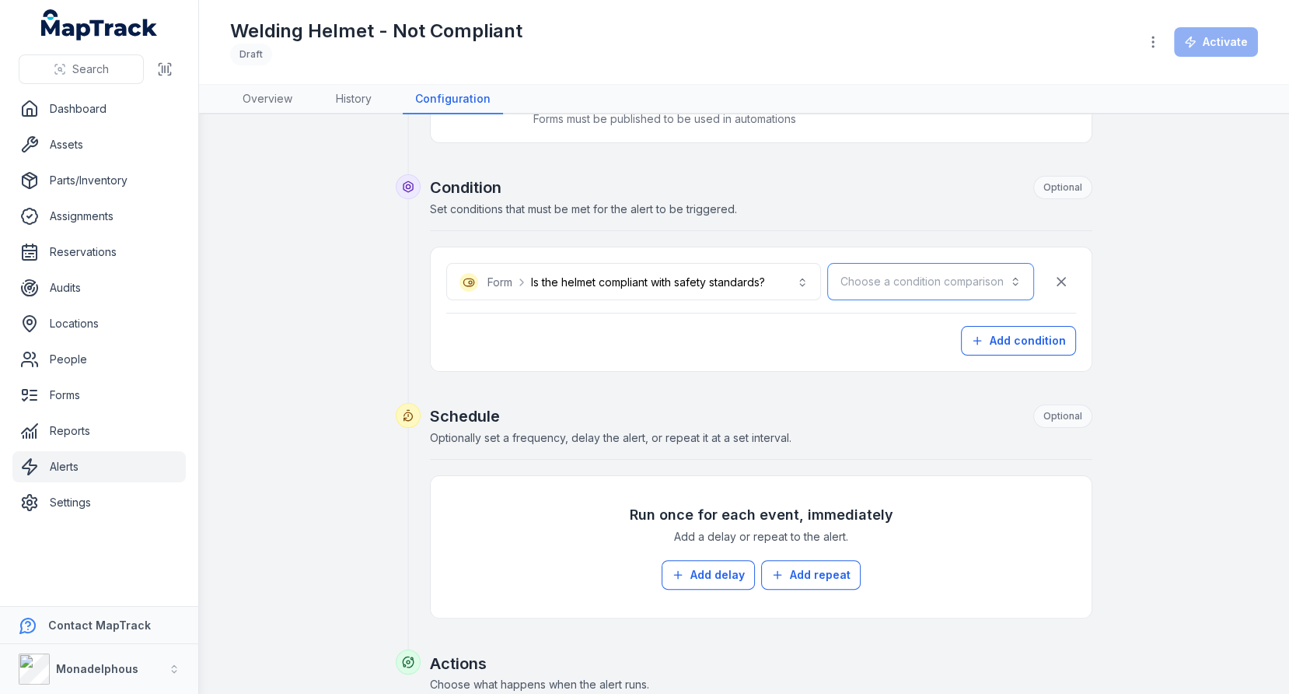
click at [885, 274] on button "Choose a condition comparison" at bounding box center [930, 281] width 207 height 37
click at [915, 321] on span "Is" at bounding box center [919, 319] width 8 height 16
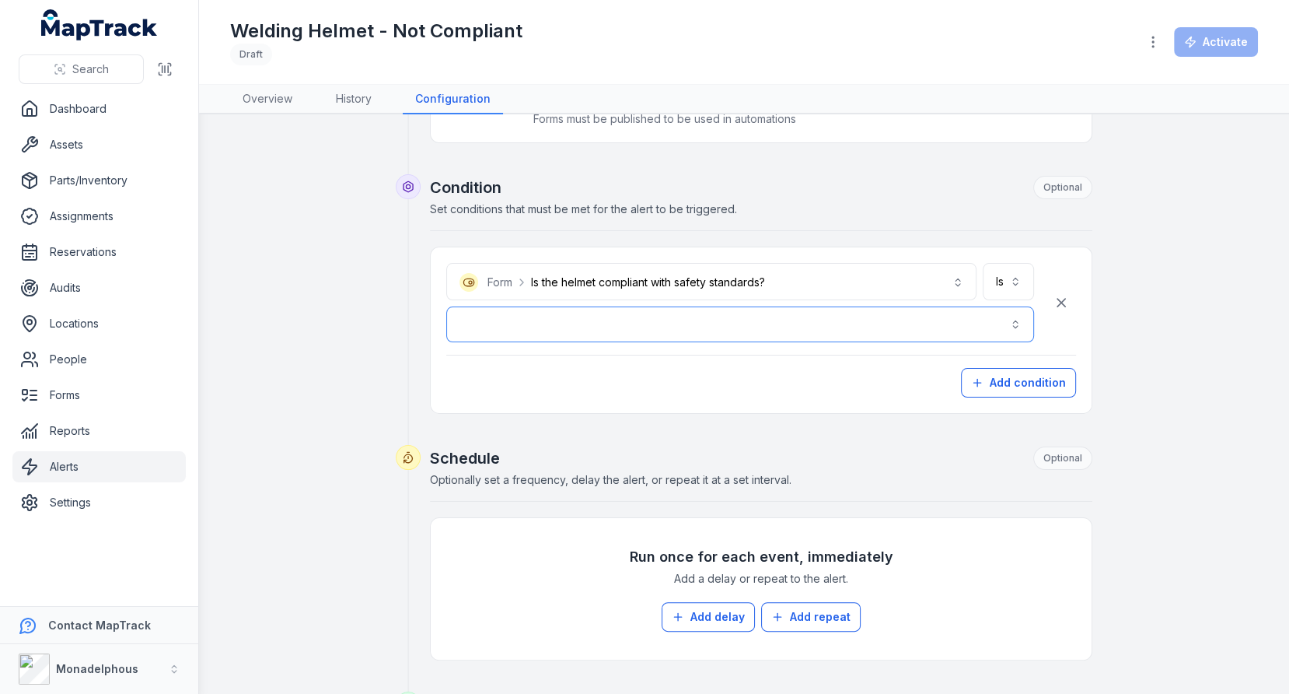
click at [792, 321] on button "button" at bounding box center [740, 324] width 588 height 36
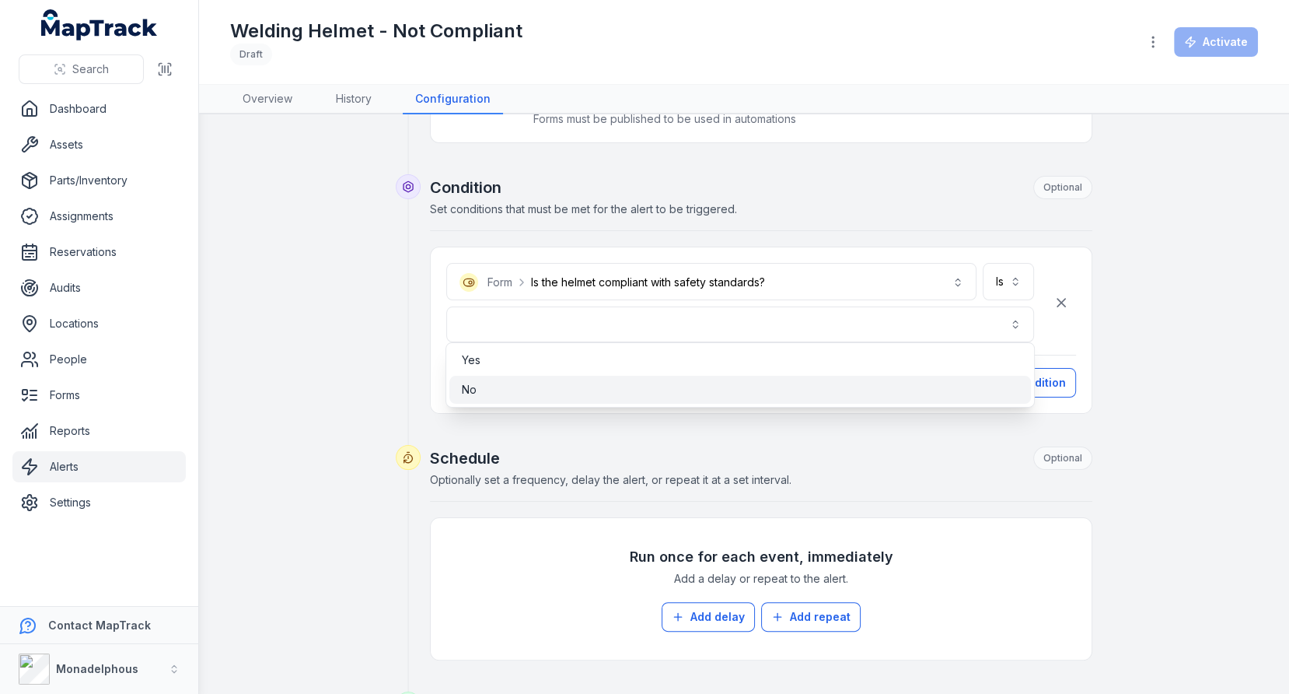
click at [764, 382] on div "No" at bounding box center [740, 390] width 557 height 16
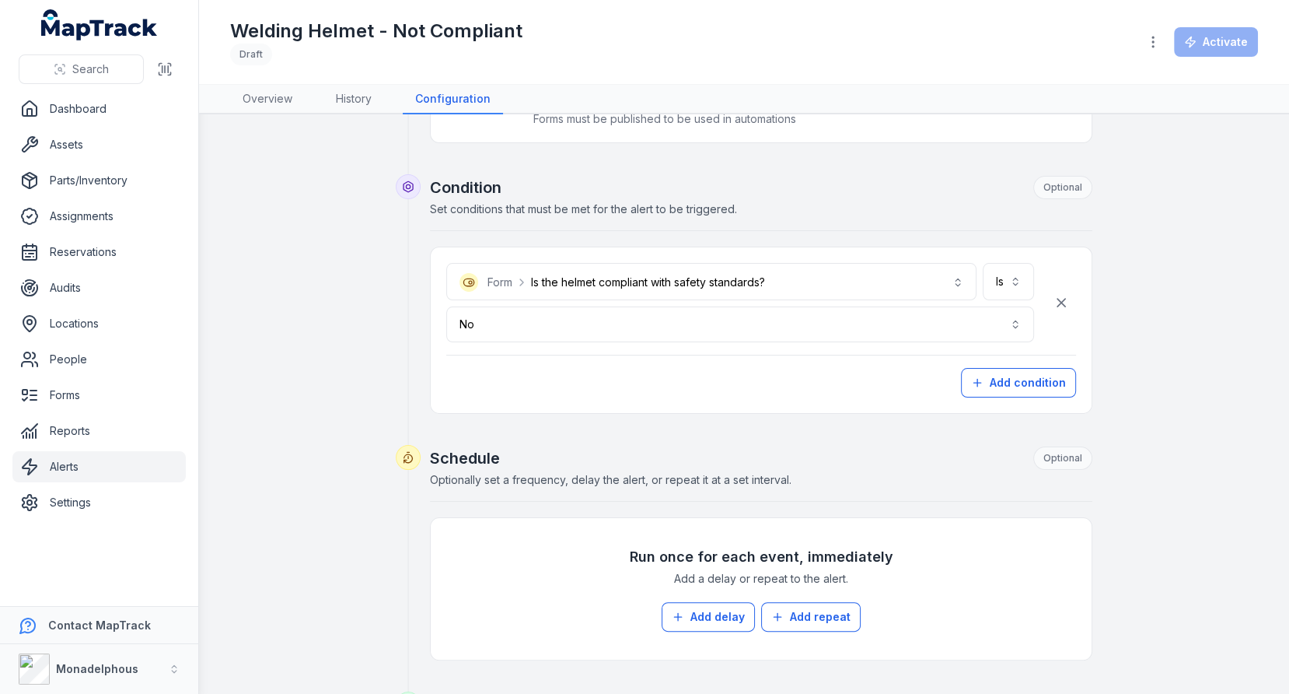
click at [764, 385] on div "Add condition" at bounding box center [761, 383] width 630 height 30
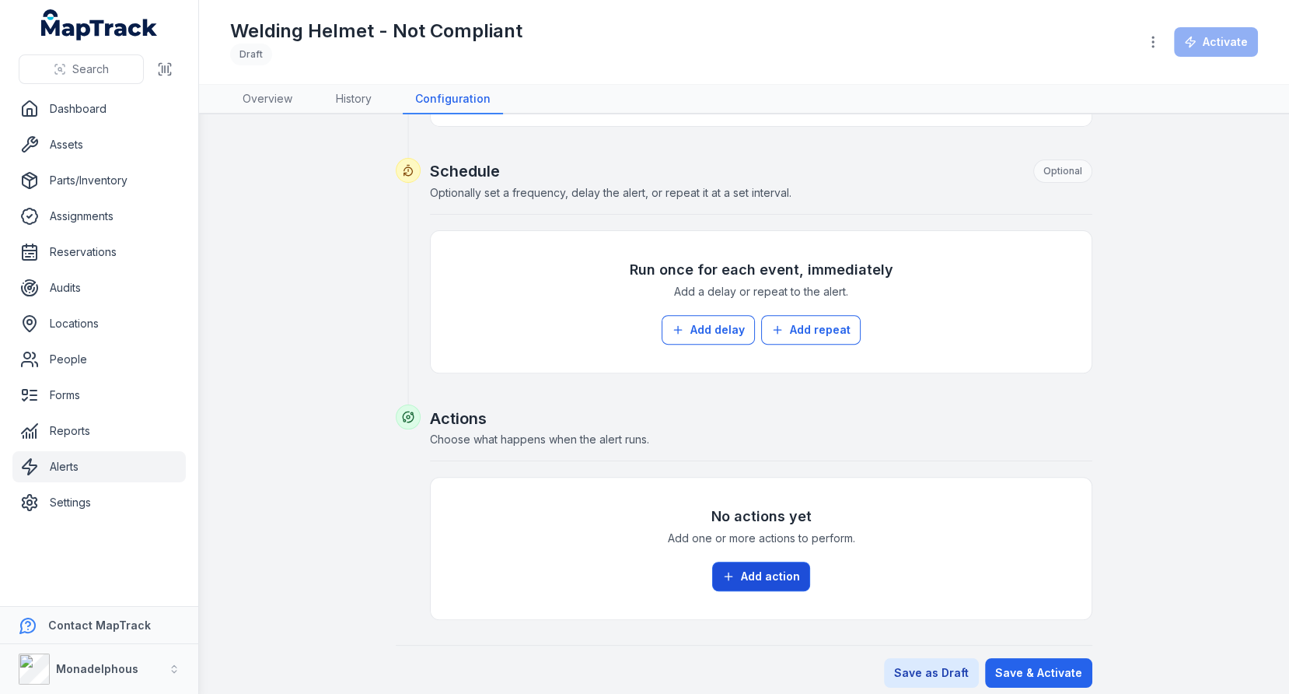
click at [742, 569] on button "Add action" at bounding box center [761, 576] width 98 height 30
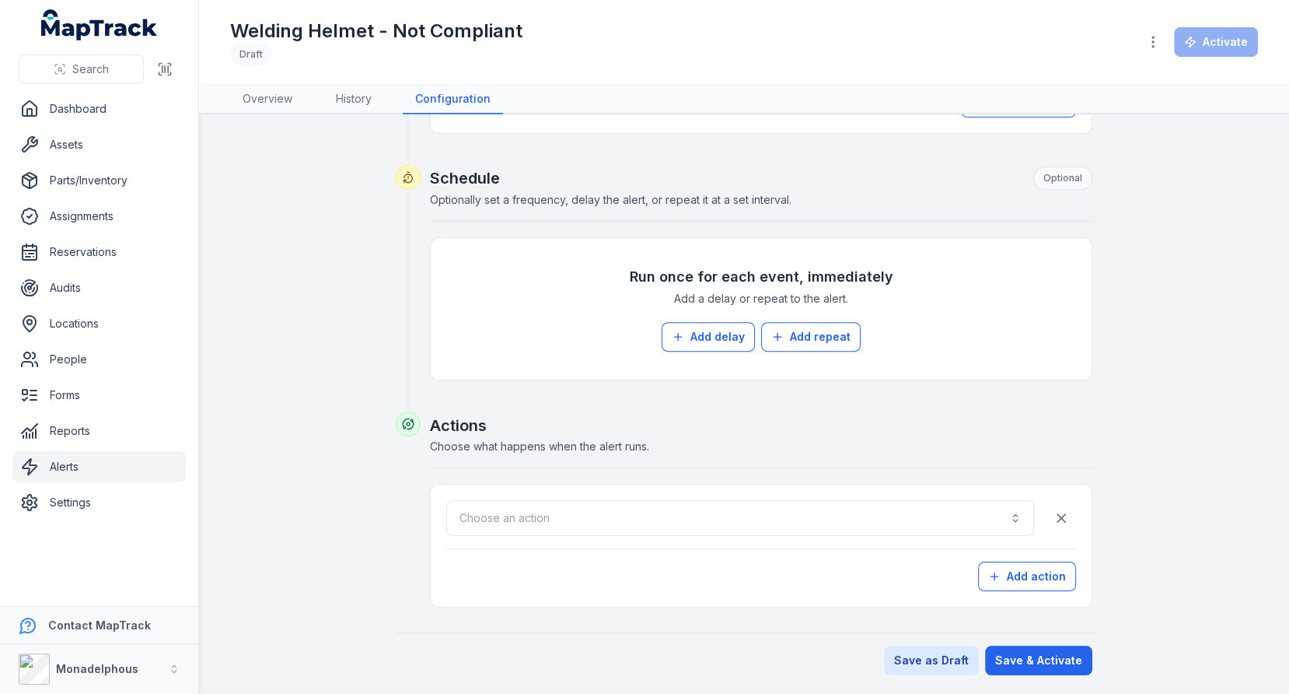
scroll to position [558, 0]
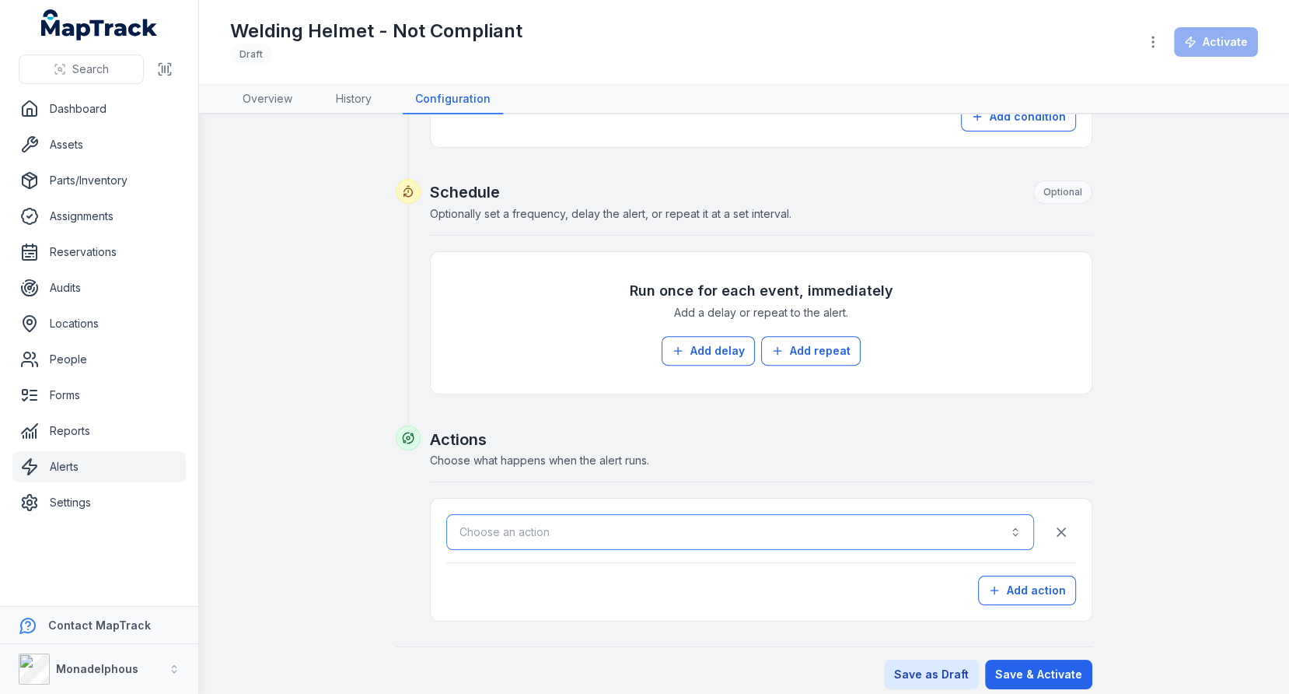
click at [681, 522] on button "Choose an action" at bounding box center [740, 532] width 588 height 36
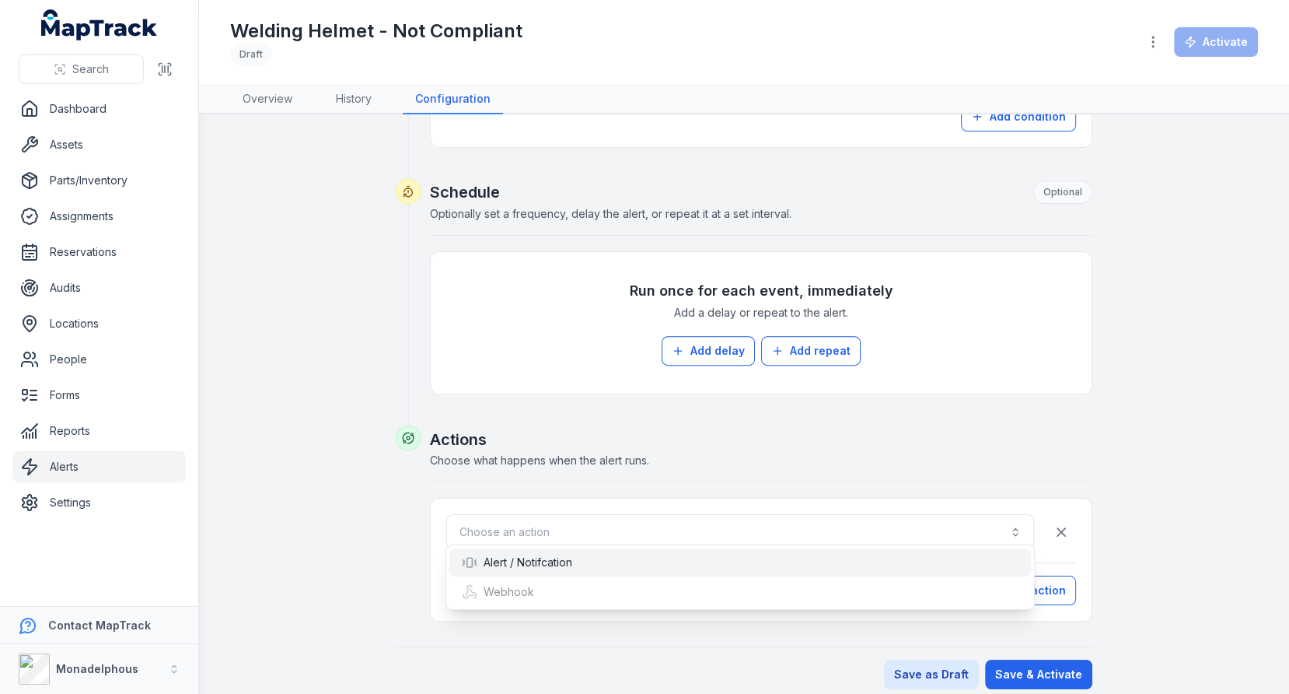
click at [659, 557] on div "Alert / Notifcation" at bounding box center [740, 562] width 557 height 16
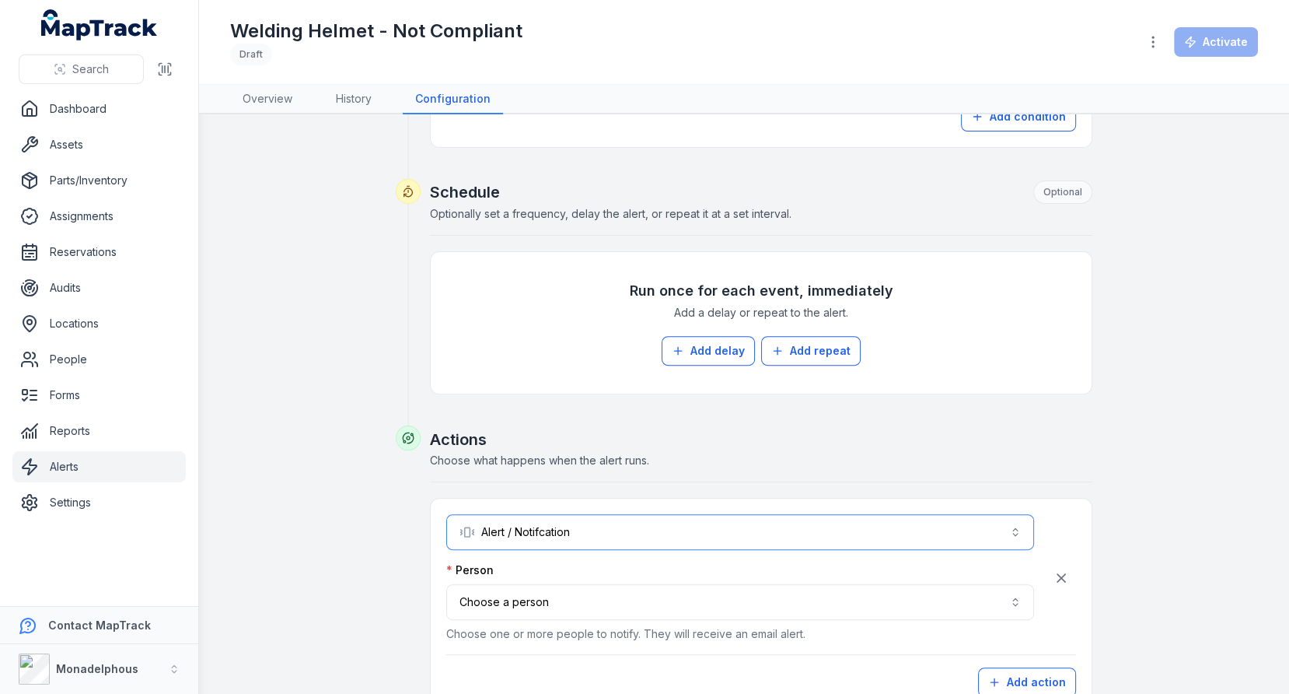
scroll to position [650, 0]
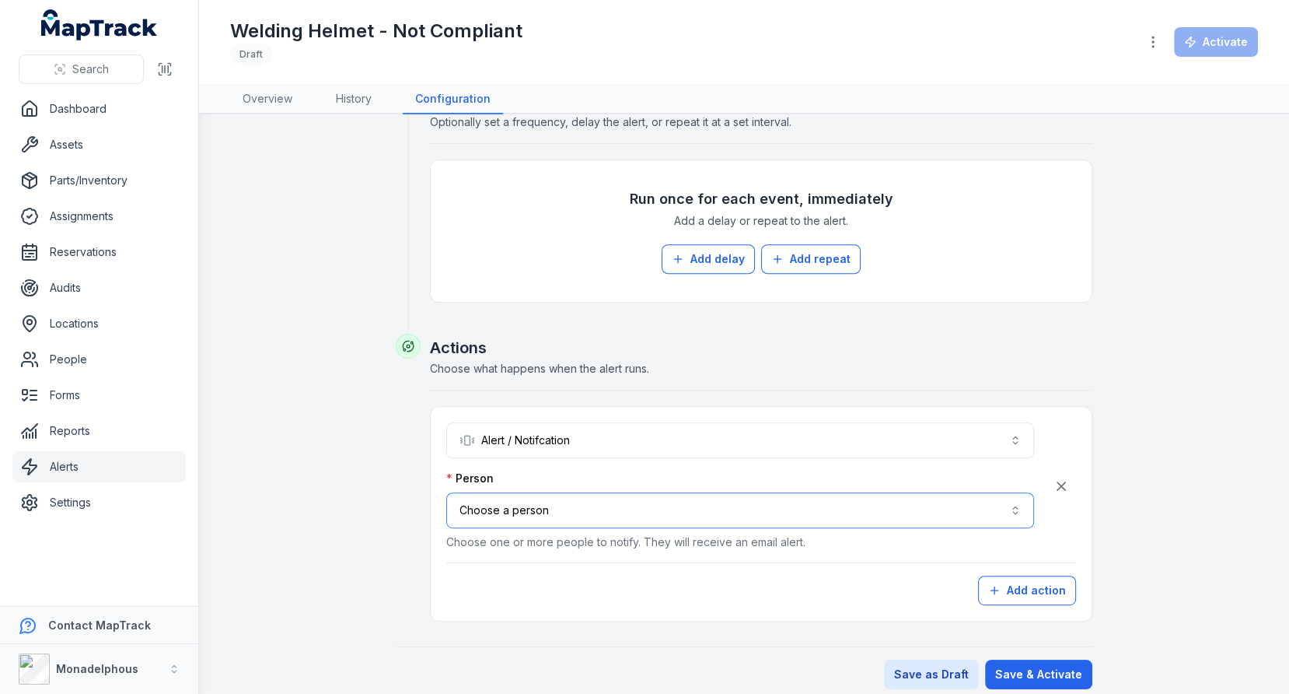
click at [677, 492] on button "Choose a person" at bounding box center [740, 510] width 588 height 36
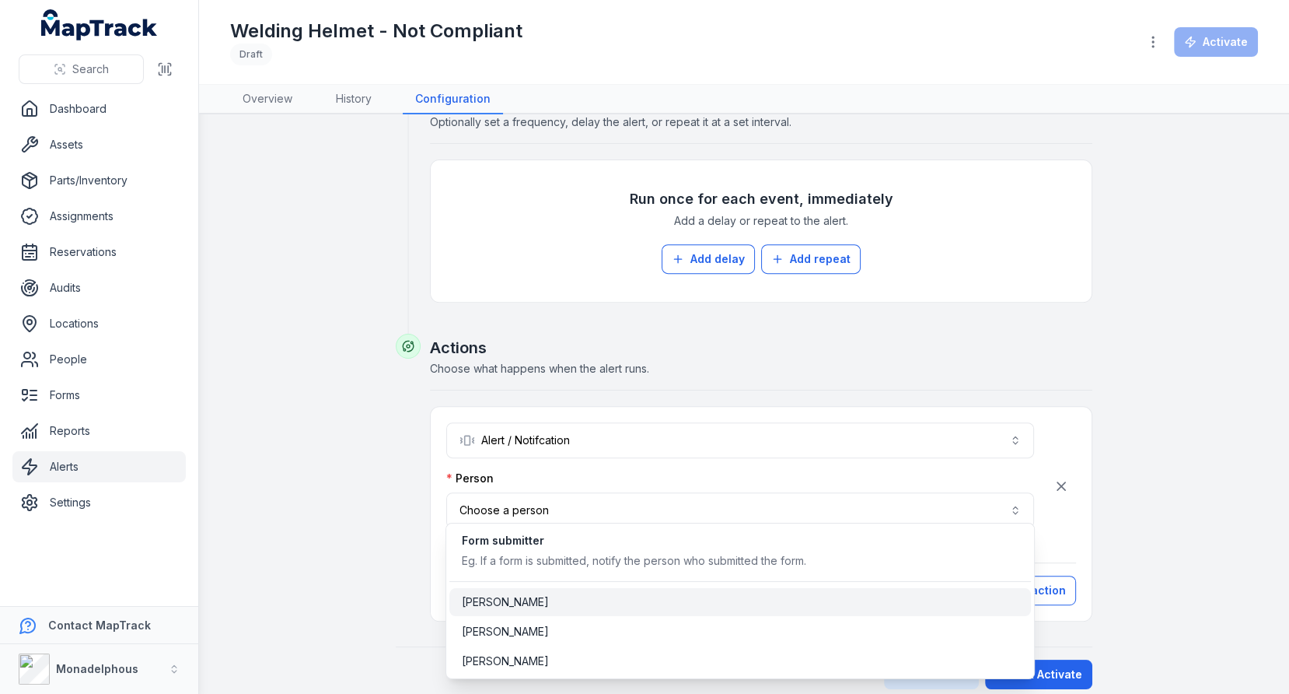
click at [635, 602] on div "[PERSON_NAME]" at bounding box center [740, 602] width 557 height 16
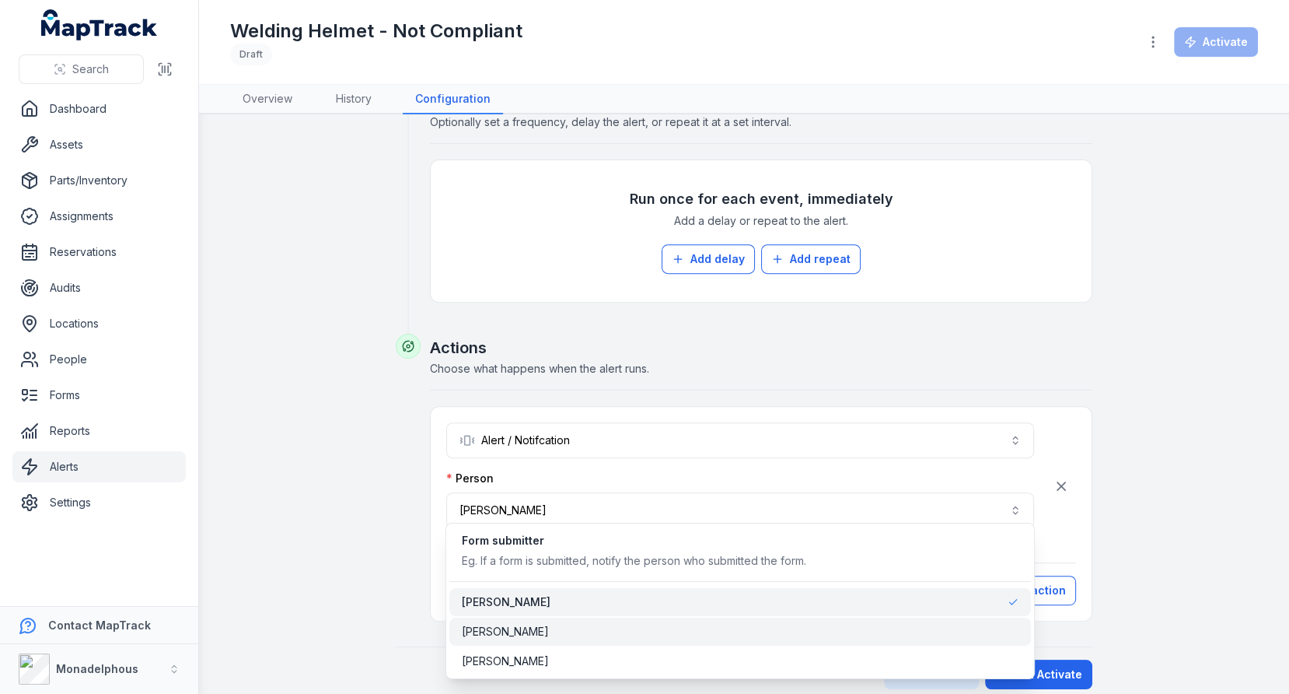
click at [638, 637] on div "[PERSON_NAME]" at bounding box center [740, 632] width 557 height 16
click at [834, 351] on div "**********" at bounding box center [761, 479] width 662 height 285
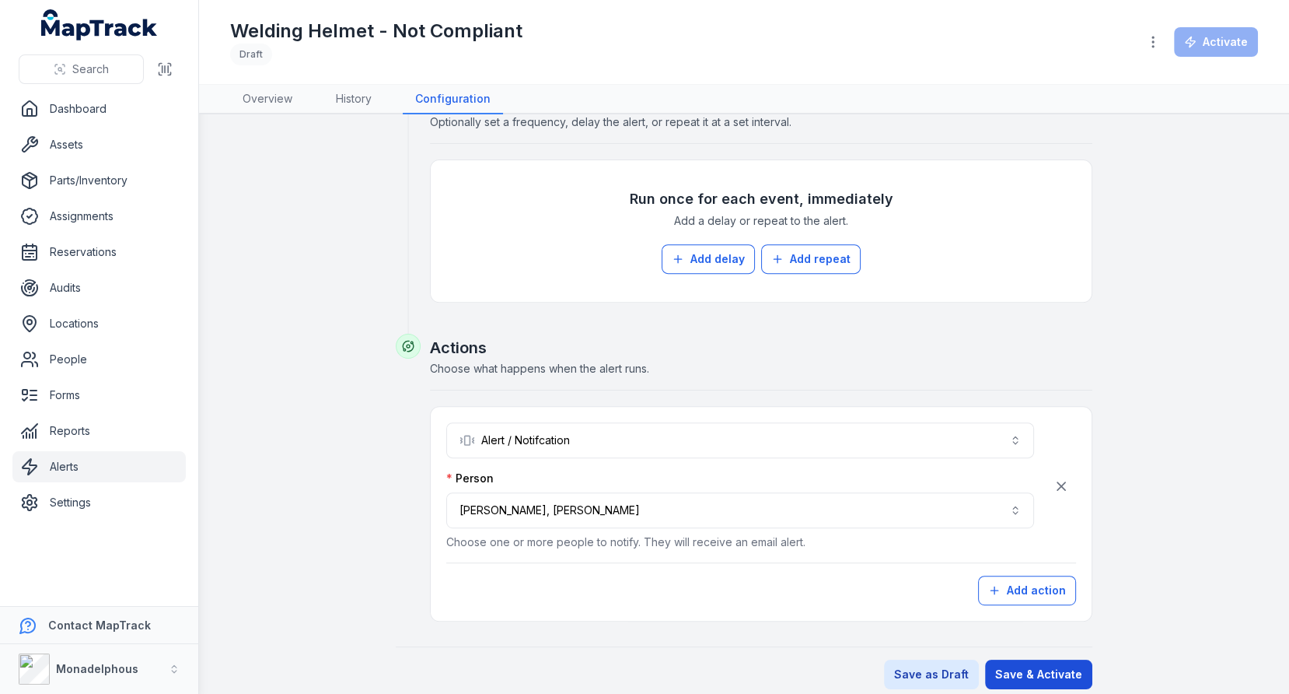
click at [1011, 659] on button "Save & Activate" at bounding box center [1038, 674] width 107 height 30
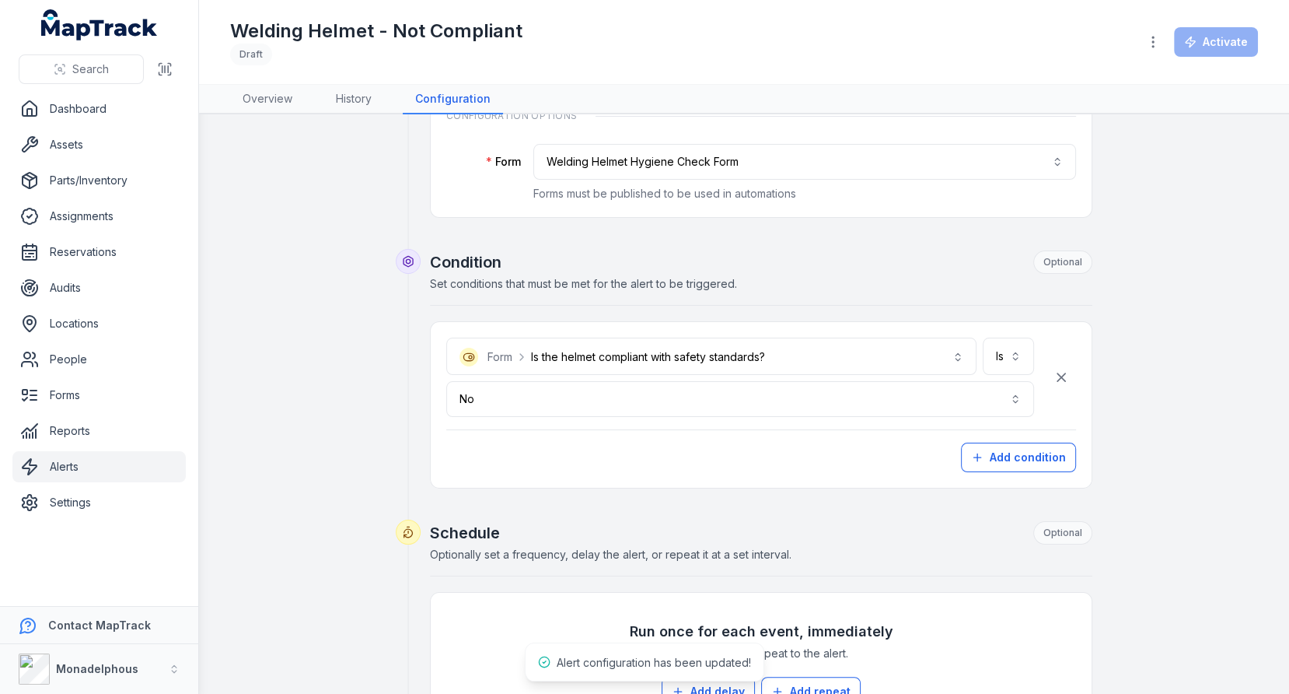
scroll to position [79, 0]
